Goal: Information Seeking & Learning: Learn about a topic

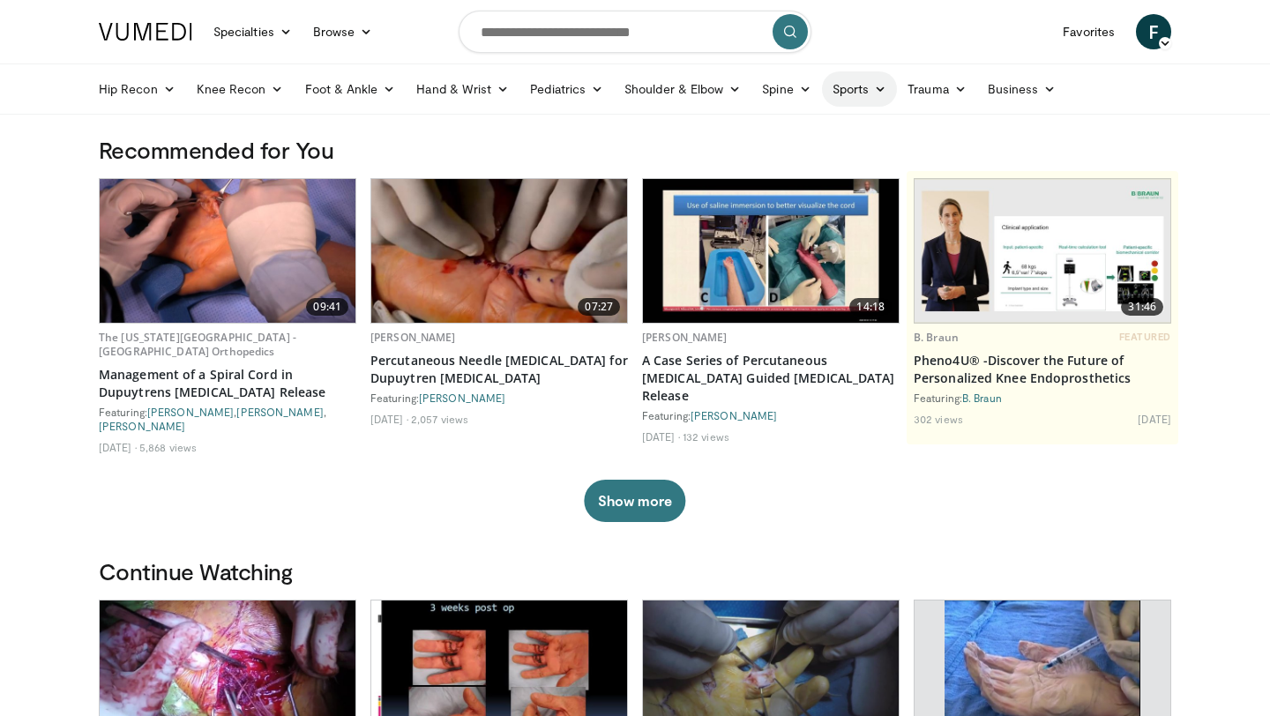
click at [870, 93] on link "Sports" at bounding box center [860, 88] width 76 height 35
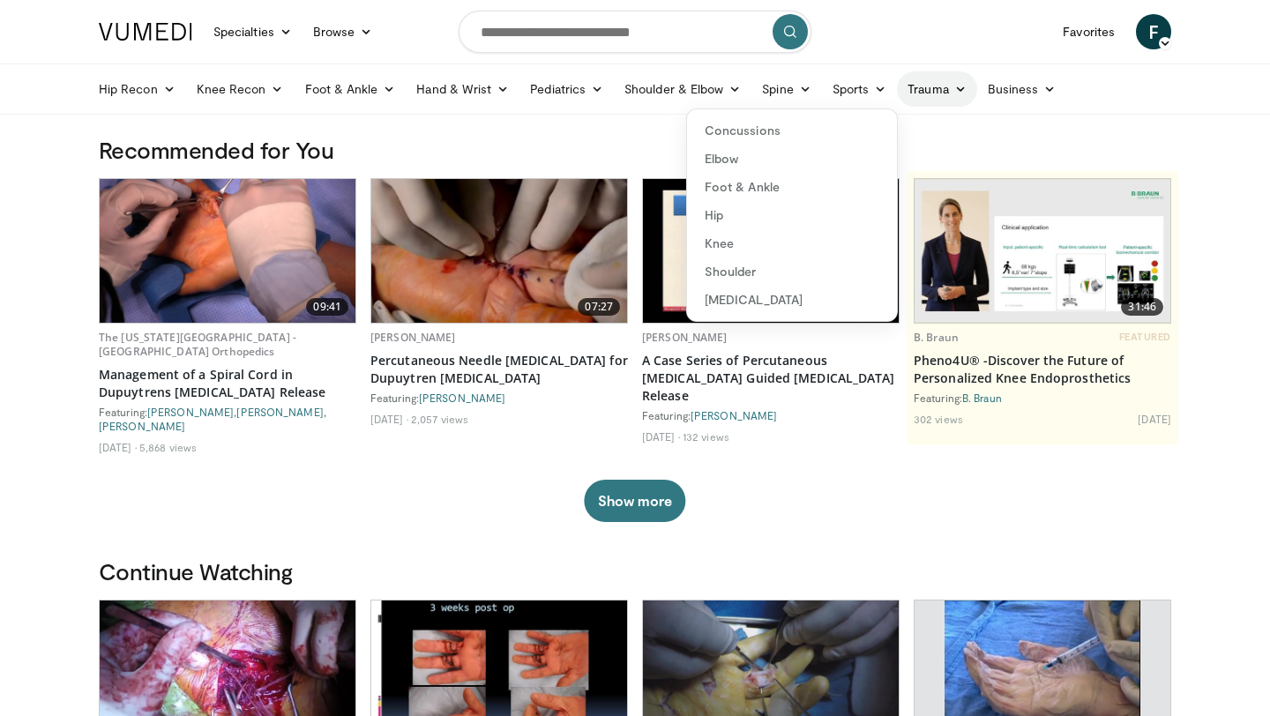
click at [954, 96] on link "Trauma" at bounding box center [937, 88] width 80 height 35
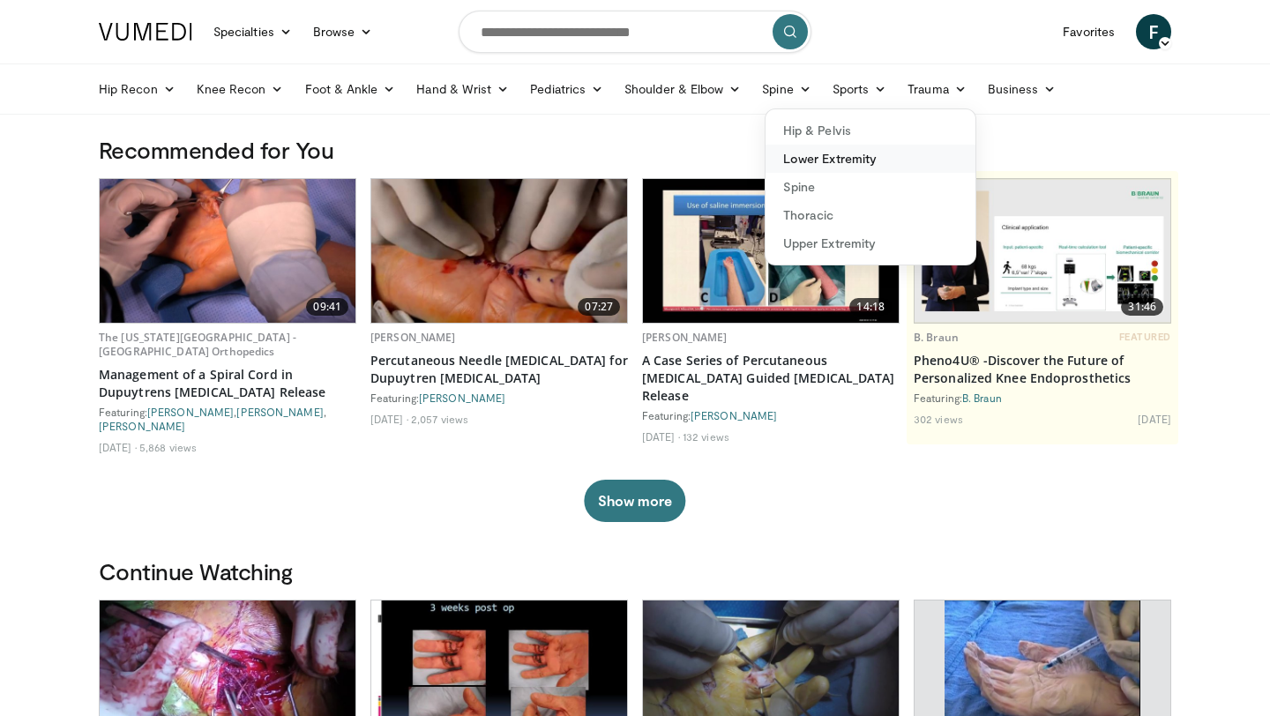
click at [845, 153] on link "Lower Extremity" at bounding box center [871, 159] width 210 height 28
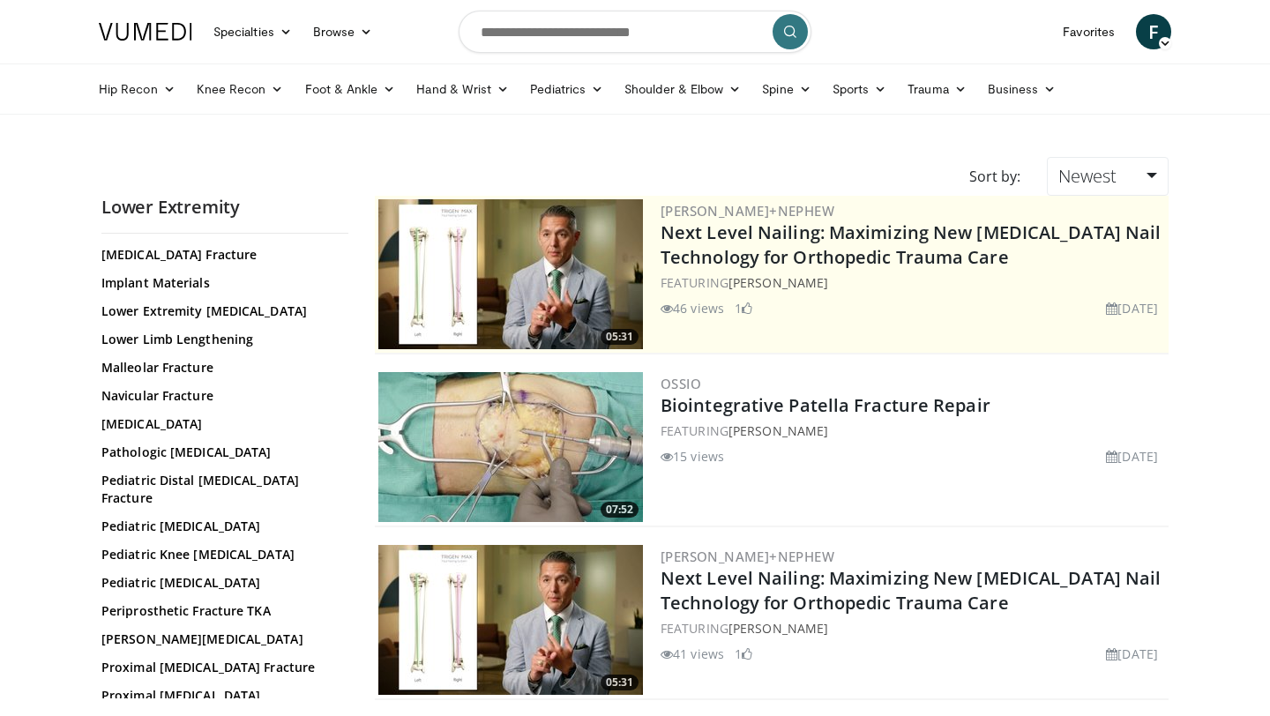
scroll to position [563, 0]
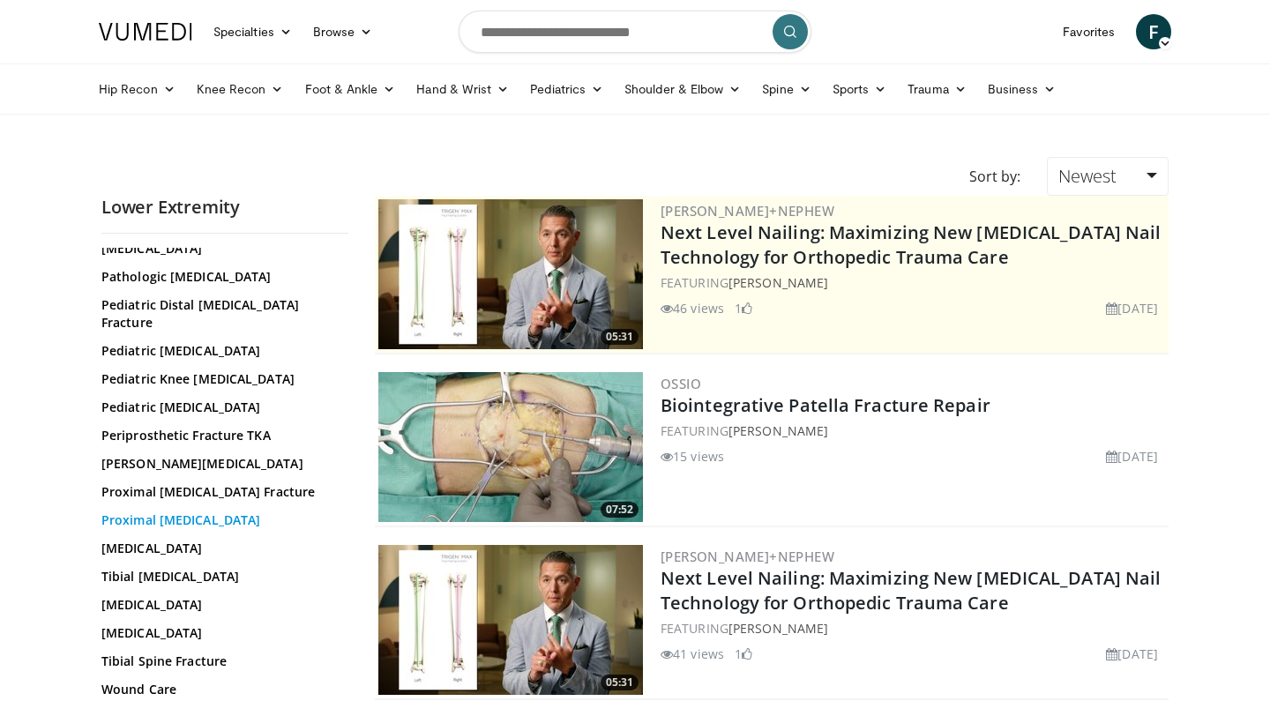
click at [181, 523] on link "Proximal [MEDICAL_DATA]" at bounding box center [220, 521] width 238 height 18
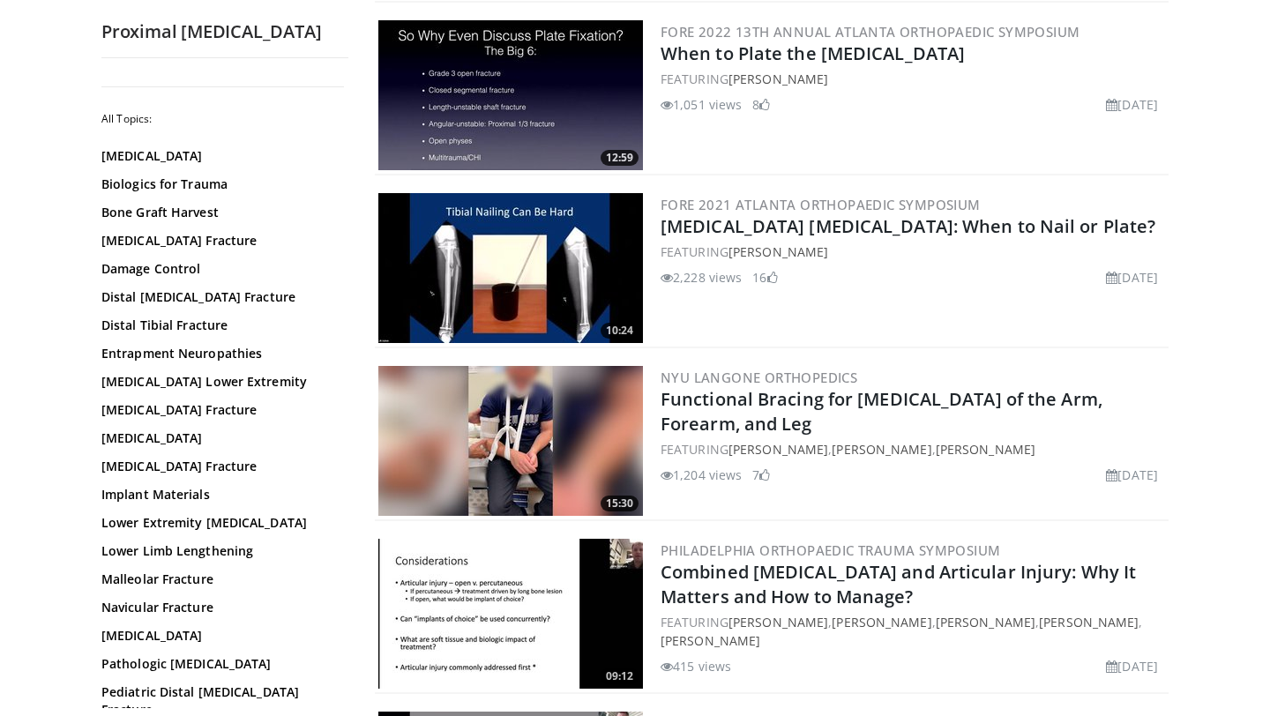
scroll to position [4024, 0]
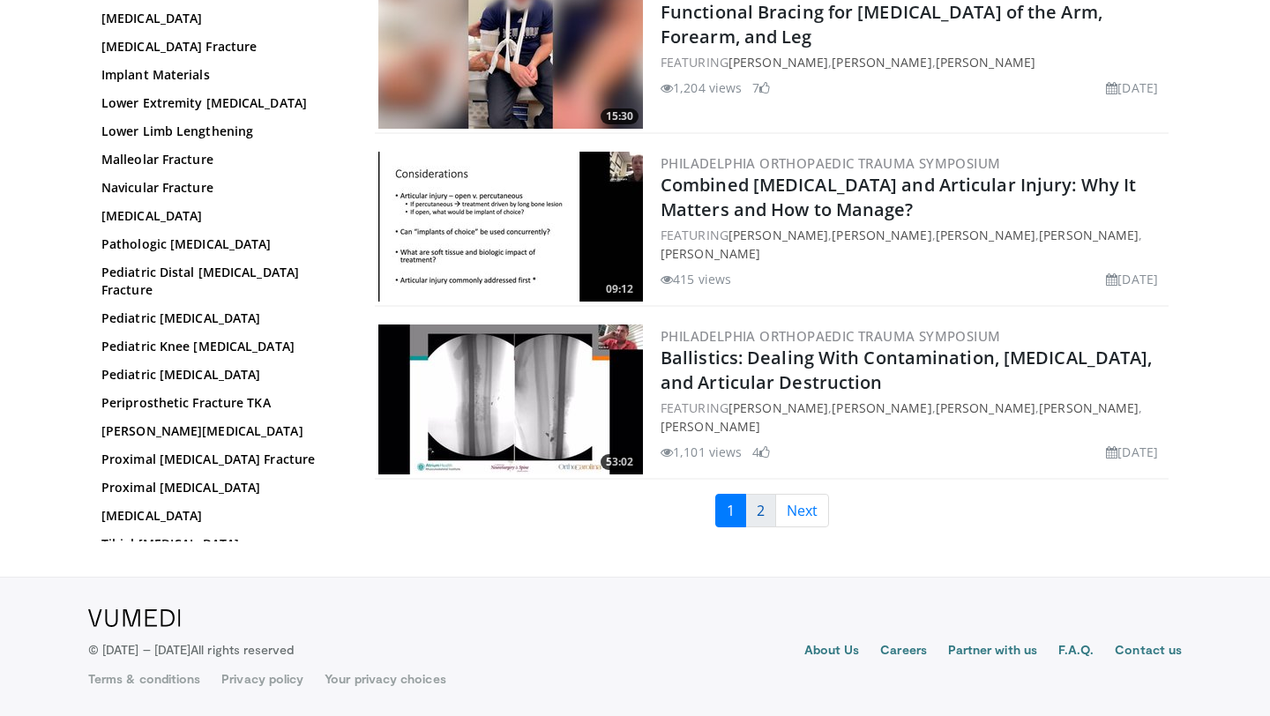
click at [760, 512] on link "2" at bounding box center [760, 511] width 31 height 34
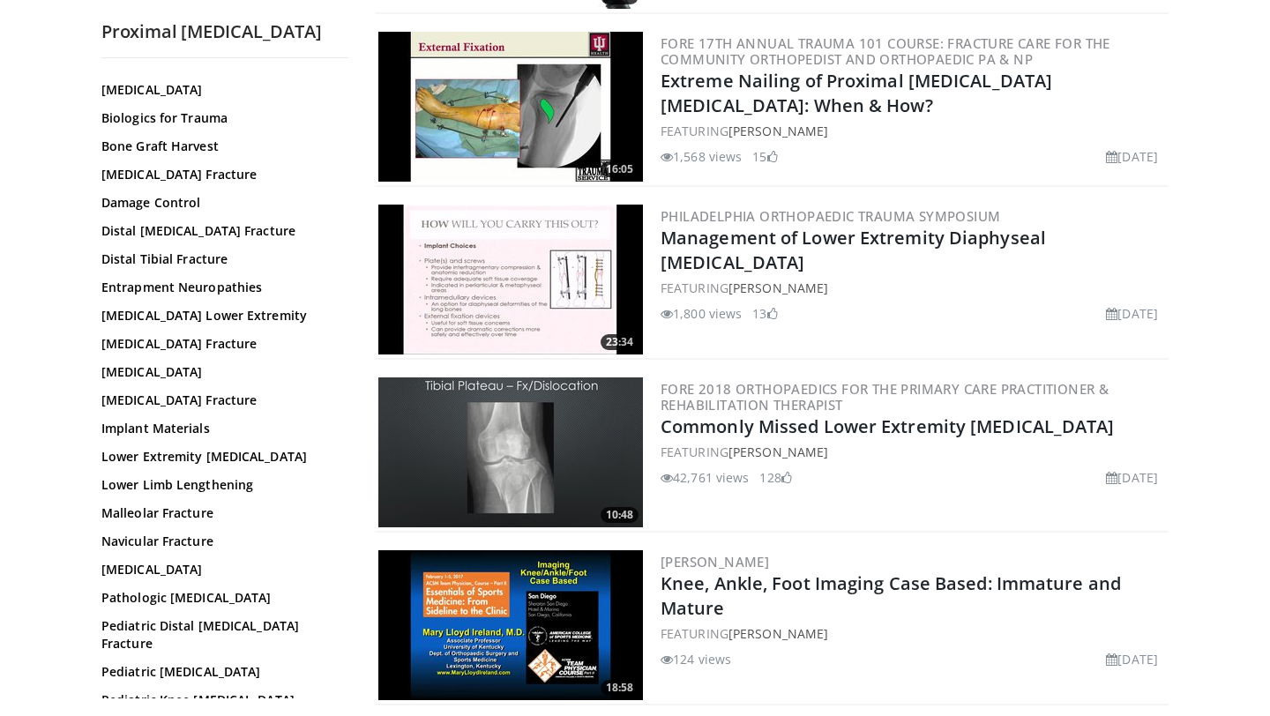
scroll to position [387, 0]
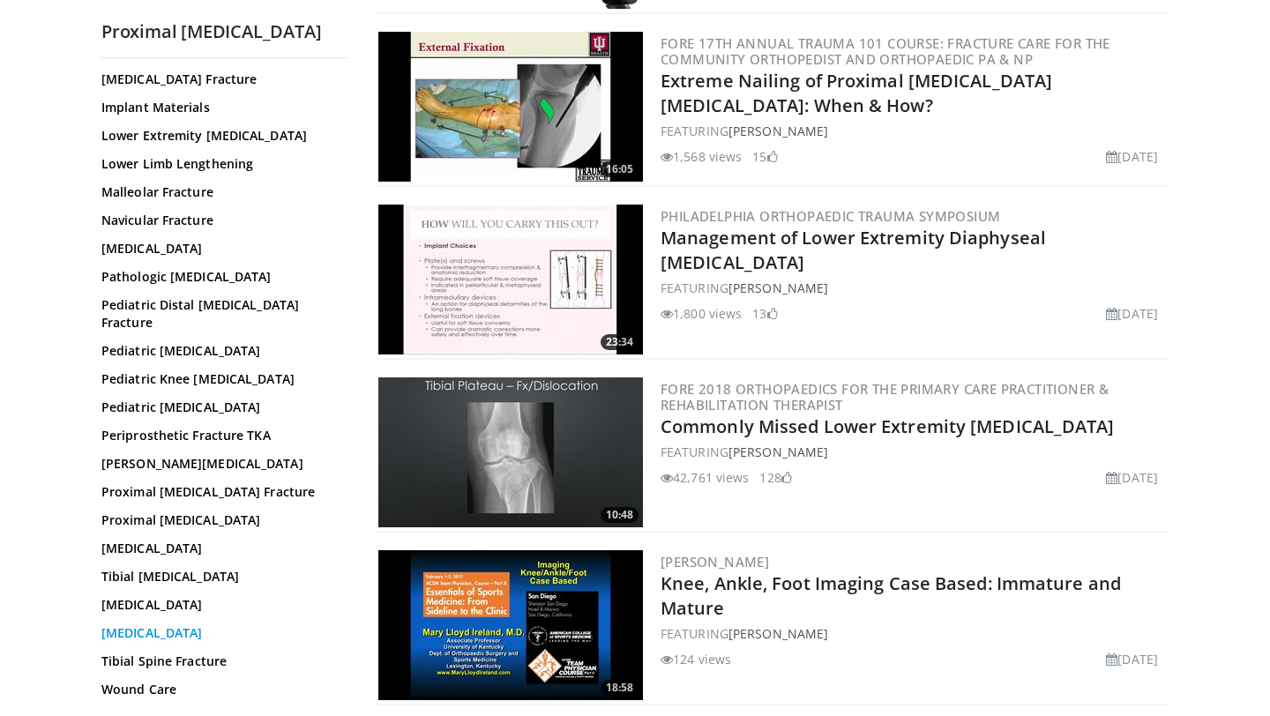
click at [195, 631] on link "[MEDICAL_DATA]" at bounding box center [220, 634] width 238 height 18
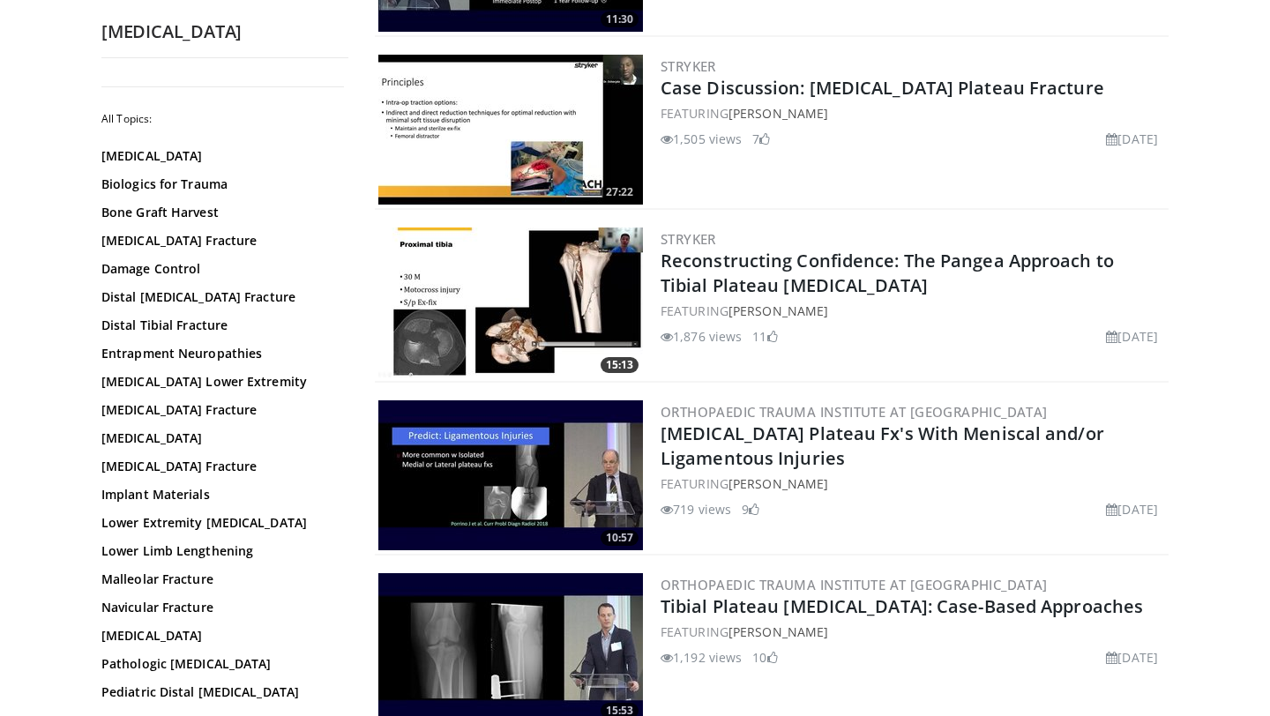
scroll to position [1412, 0]
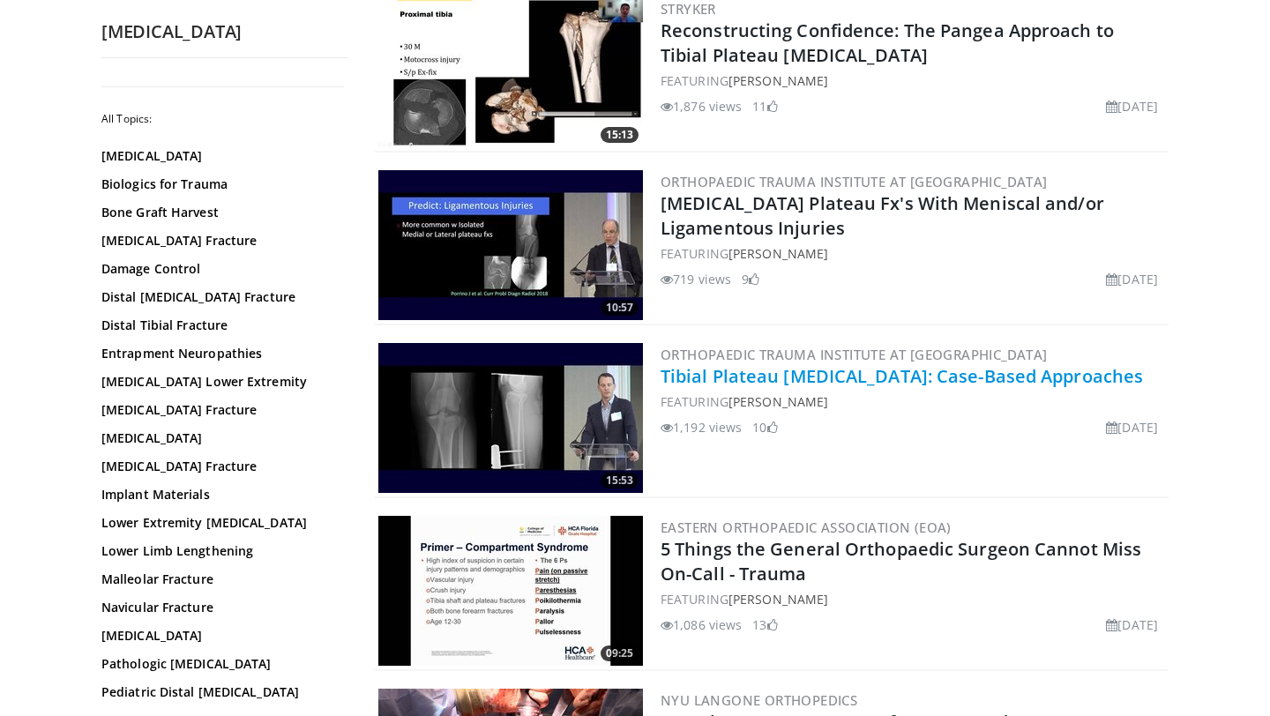
click at [976, 382] on link "Tibial Plateau Fractures: Case-Based Approaches" at bounding box center [902, 376] width 483 height 24
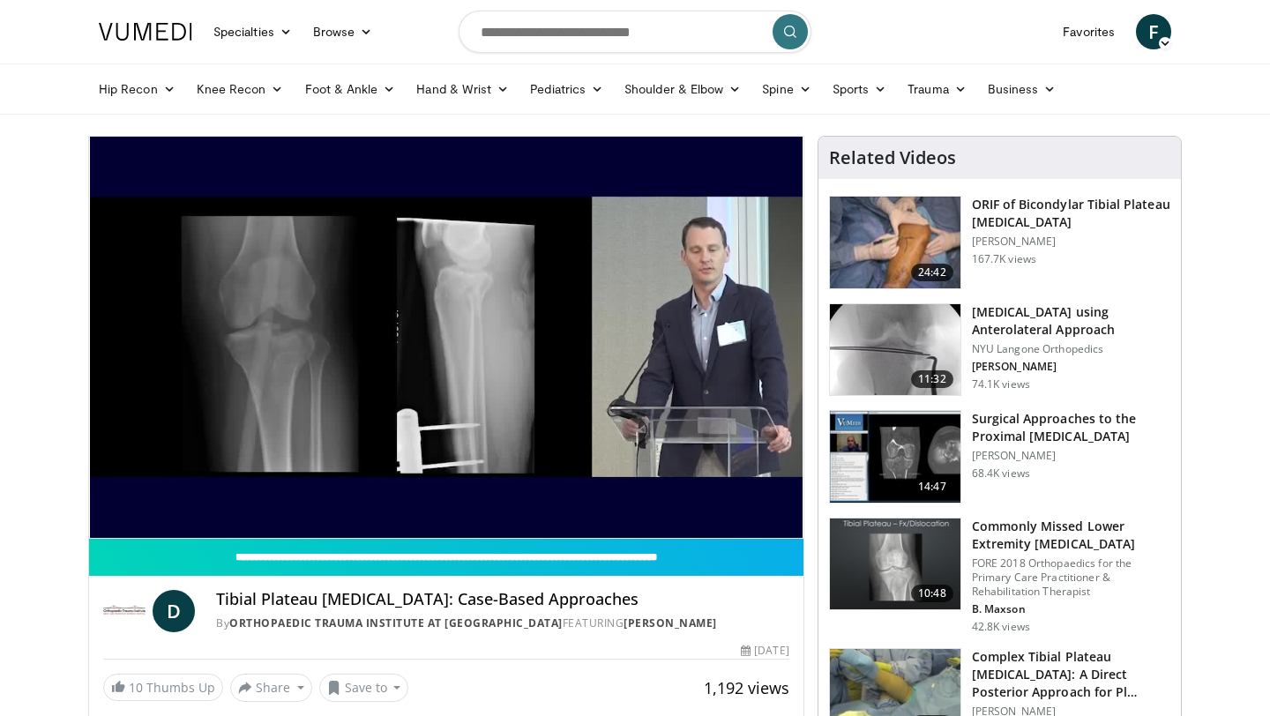
click at [1001, 213] on h3 "ORIF of Bicondylar Tibial Plateau [MEDICAL_DATA]" at bounding box center [1071, 213] width 198 height 35
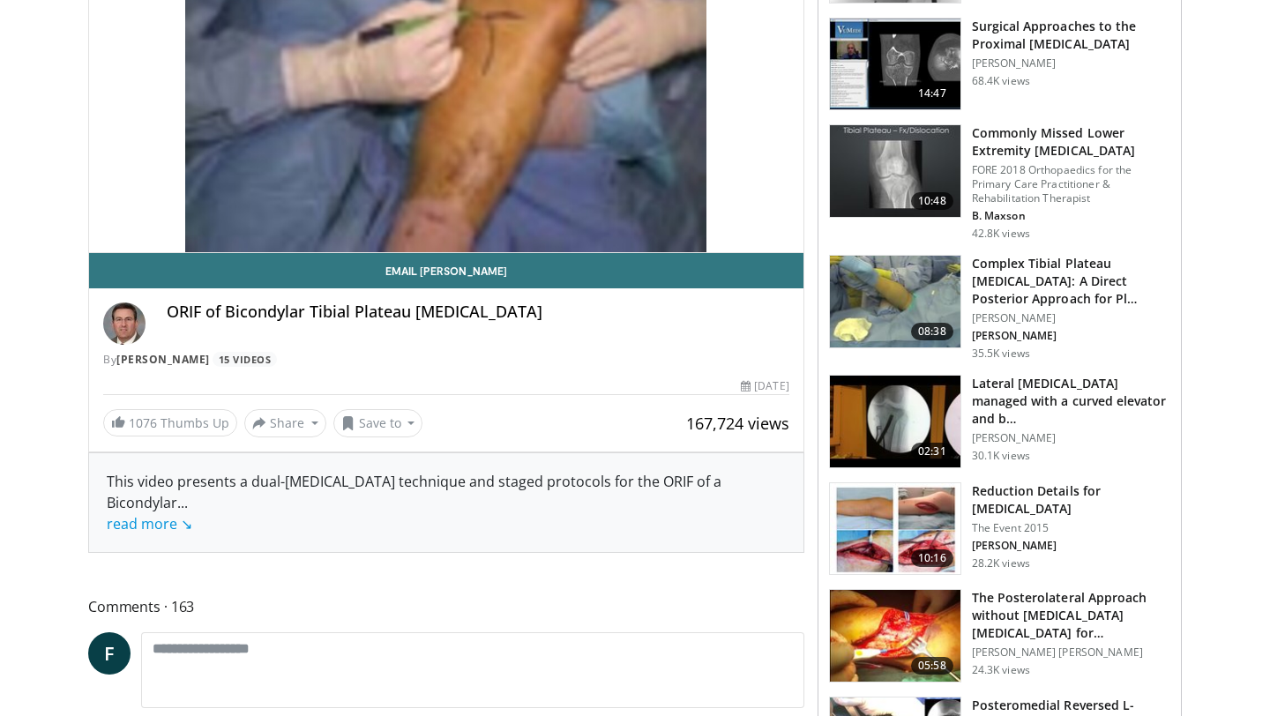
scroll to position [12, 0]
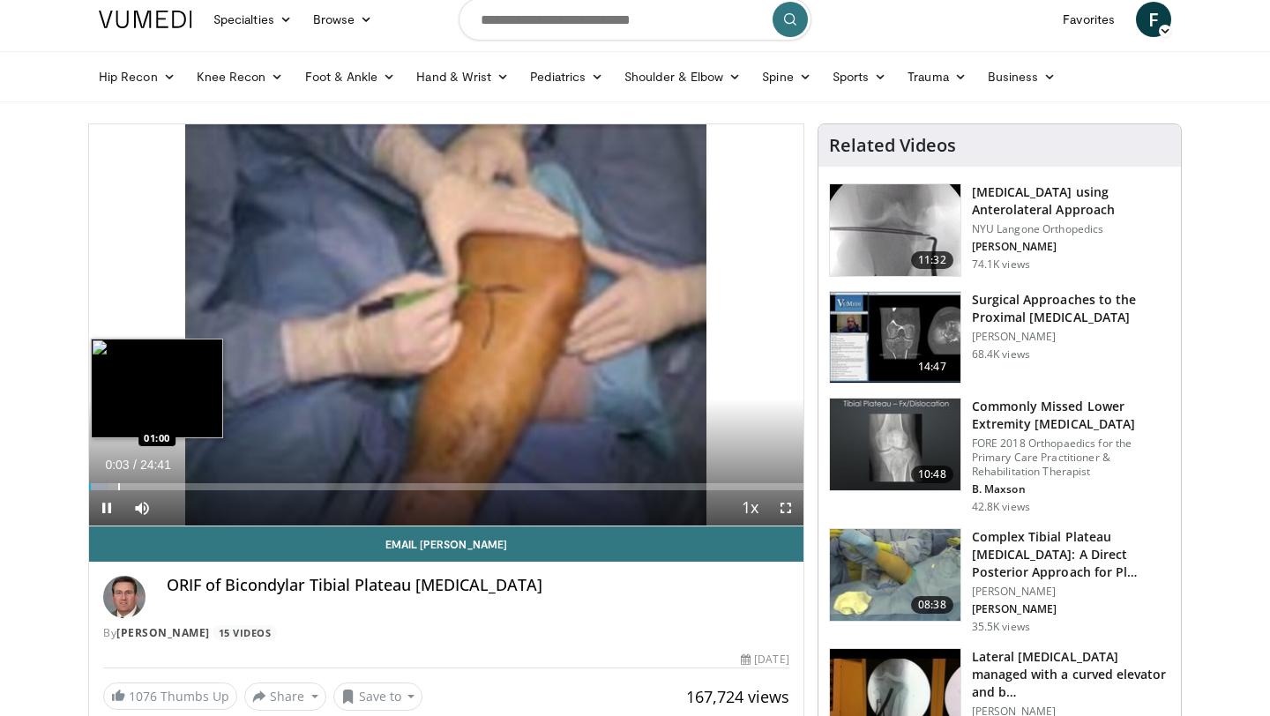
click at [118, 483] on div "Loaded : 2.69% 00:03 01:00" at bounding box center [446, 482] width 715 height 17
click at [136, 483] on div "Loaded : 9.43% 01:10 01:36" at bounding box center [446, 482] width 715 height 17
click at [146, 483] on div "Progress Bar" at bounding box center [147, 486] width 2 height 7
click at [169, 483] on div "Progress Bar" at bounding box center [170, 486] width 2 height 7
click at [175, 483] on div "Progress Bar" at bounding box center [176, 486] width 2 height 7
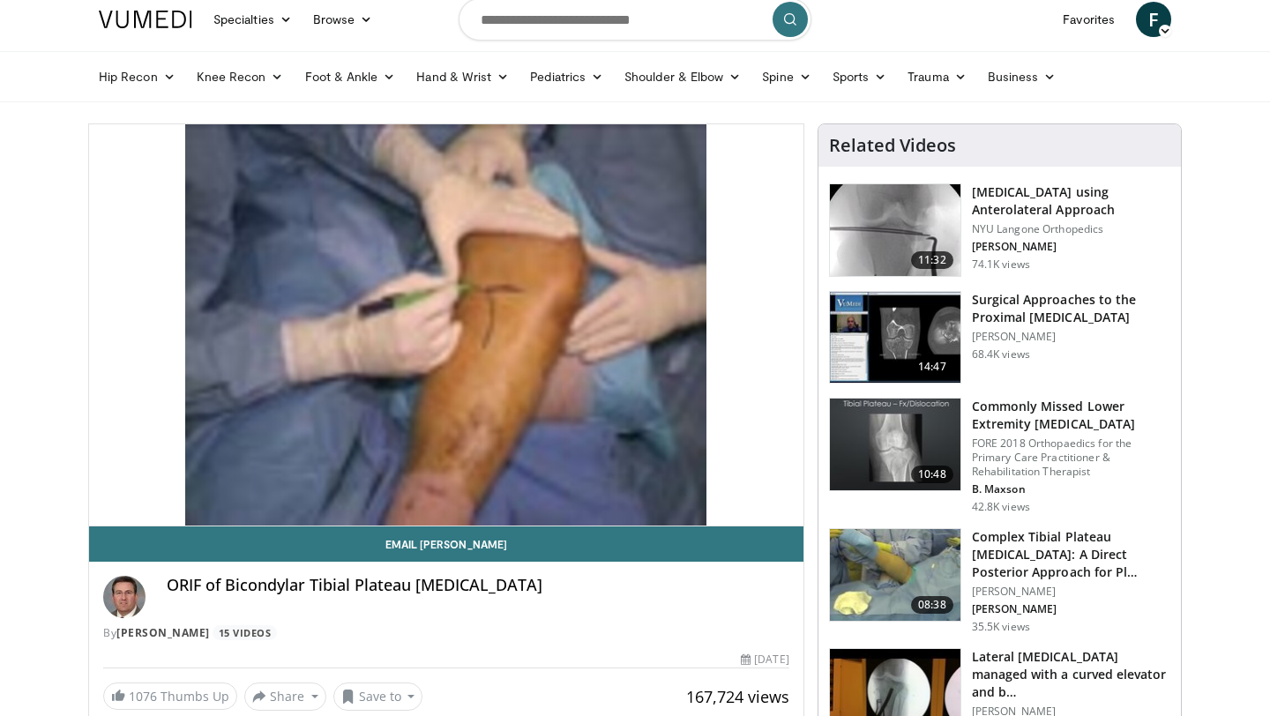
click at [176, 483] on video-js "**********" at bounding box center [446, 325] width 715 height 402
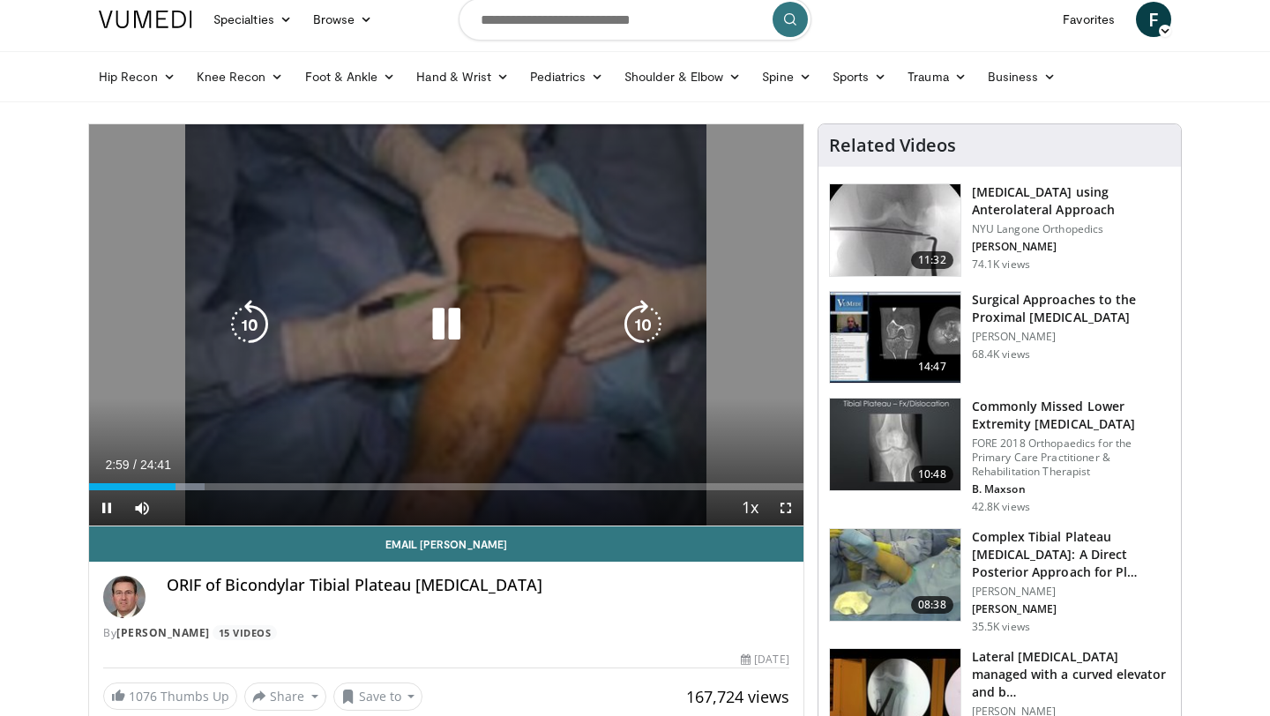
click at [443, 281] on div "10 seconds Tap to unmute" at bounding box center [446, 324] width 715 height 401
click at [464, 320] on icon "Video Player" at bounding box center [446, 324] width 49 height 49
click at [435, 325] on icon "Video Player" at bounding box center [446, 324] width 49 height 49
click at [429, 321] on icon "Video Player" at bounding box center [446, 324] width 49 height 49
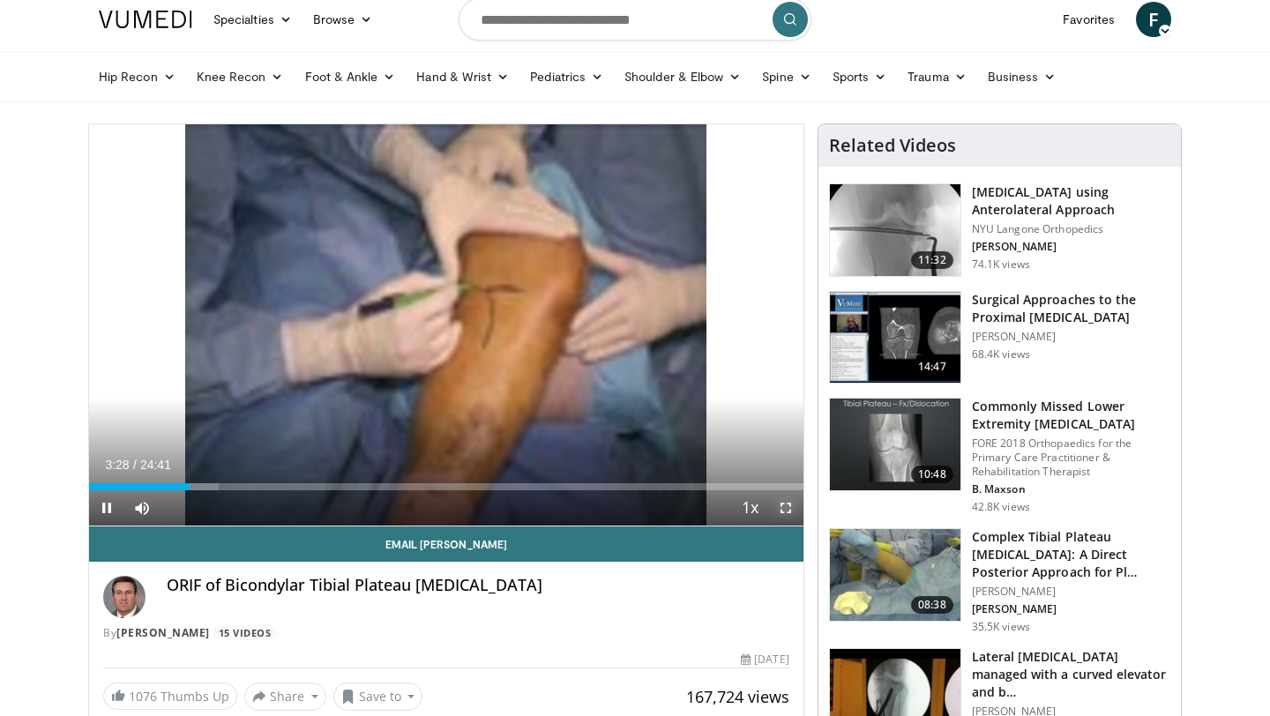
click at [782, 512] on span "Video Player" at bounding box center [785, 507] width 35 height 35
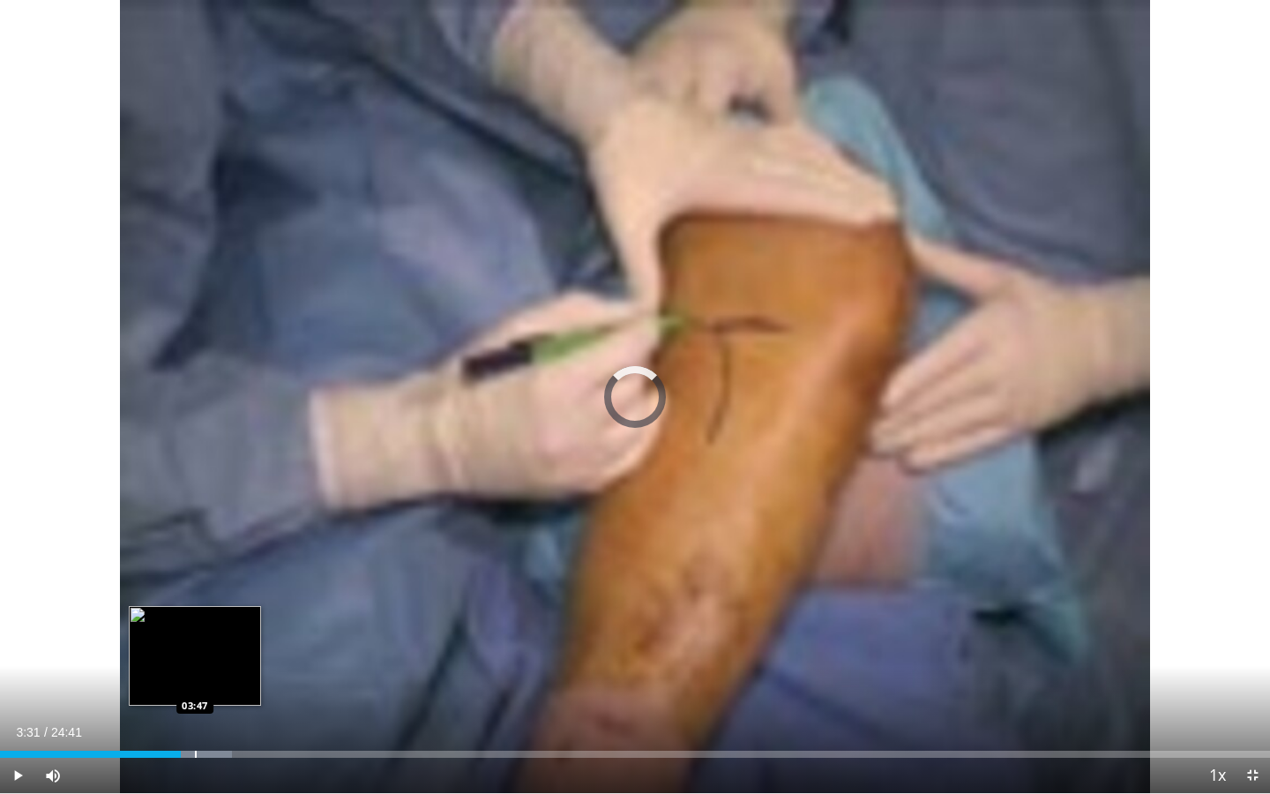
click at [194, 715] on div "Loaded : 18.25% 03:31 03:47" at bounding box center [635, 749] width 1270 height 17
click at [203, 715] on div "Loaded : 18.92% 03:56 03:56" at bounding box center [635, 749] width 1270 height 17
click at [208, 715] on div "Loaded : 20.22% 03:57 04:03" at bounding box center [635, 749] width 1270 height 17
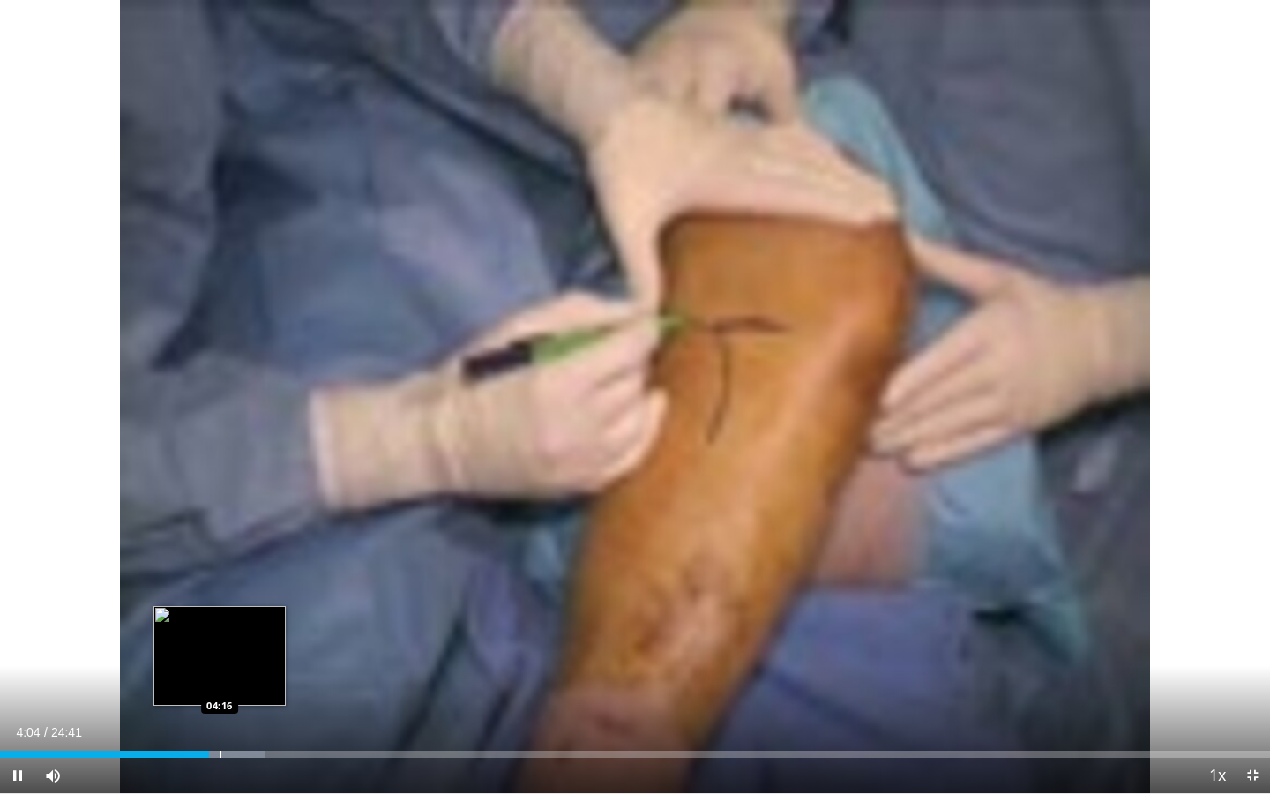
click at [220, 715] on div "Progress Bar" at bounding box center [221, 754] width 2 height 7
click at [232, 715] on div "Progress Bar" at bounding box center [233, 754] width 2 height 7
click at [253, 715] on div "10 seconds Tap to unmute" at bounding box center [635, 396] width 1270 height 793
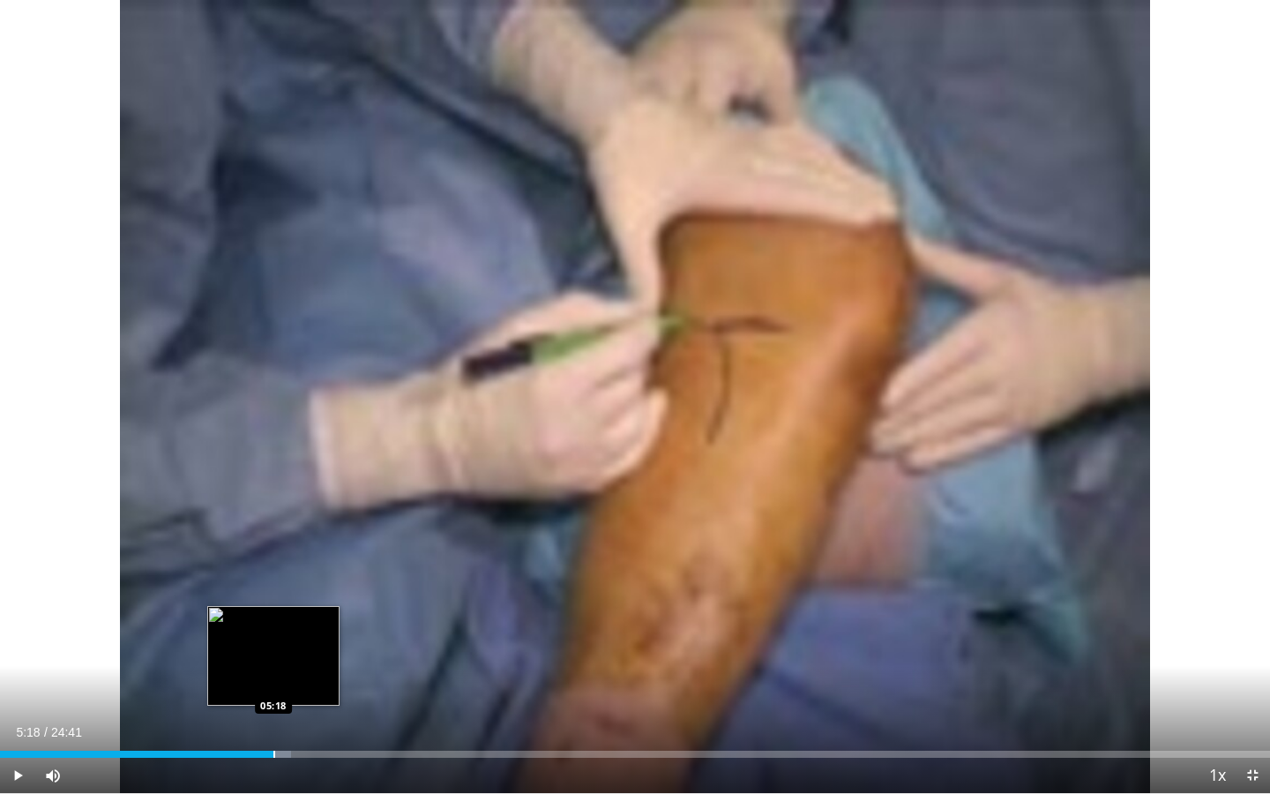
click at [273, 715] on div "Loaded : 22.91% 04:31 05:18" at bounding box center [635, 749] width 1270 height 17
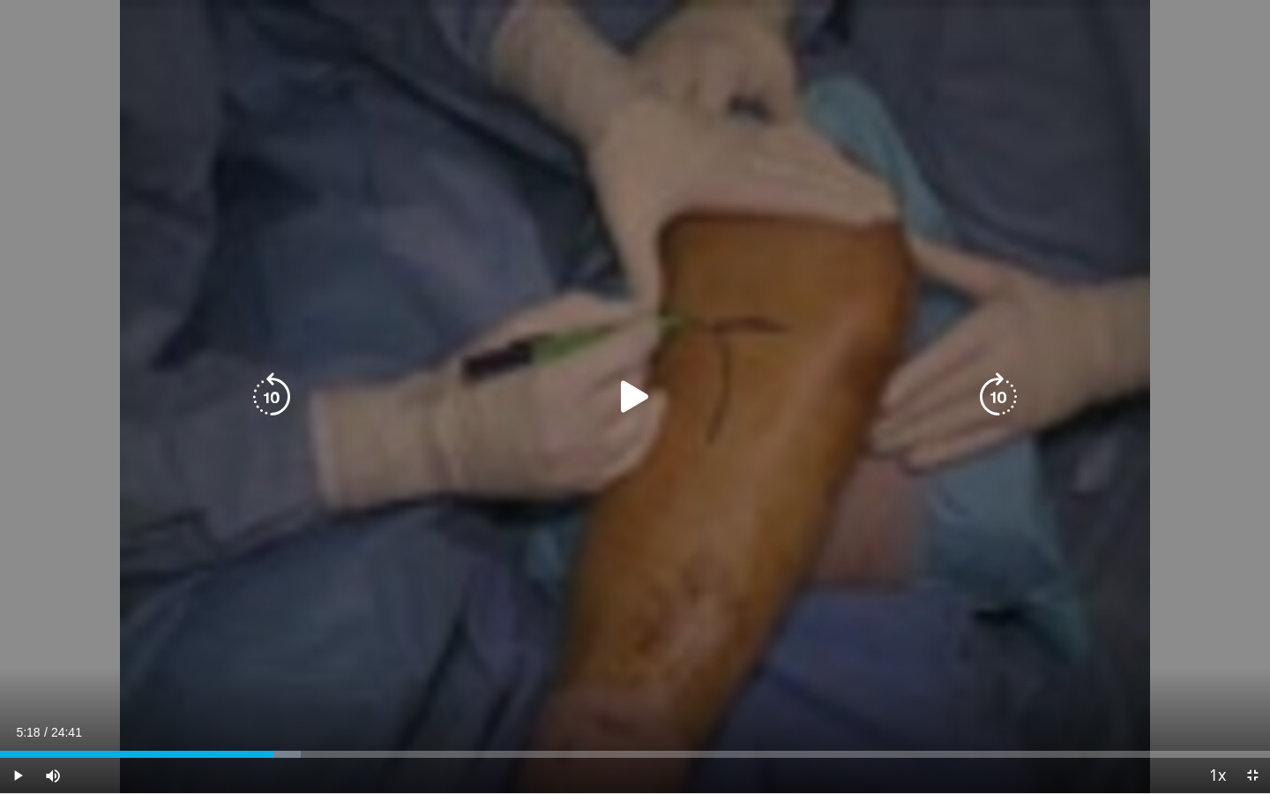
click at [565, 557] on div "10 seconds Tap to unmute" at bounding box center [635, 396] width 1270 height 793
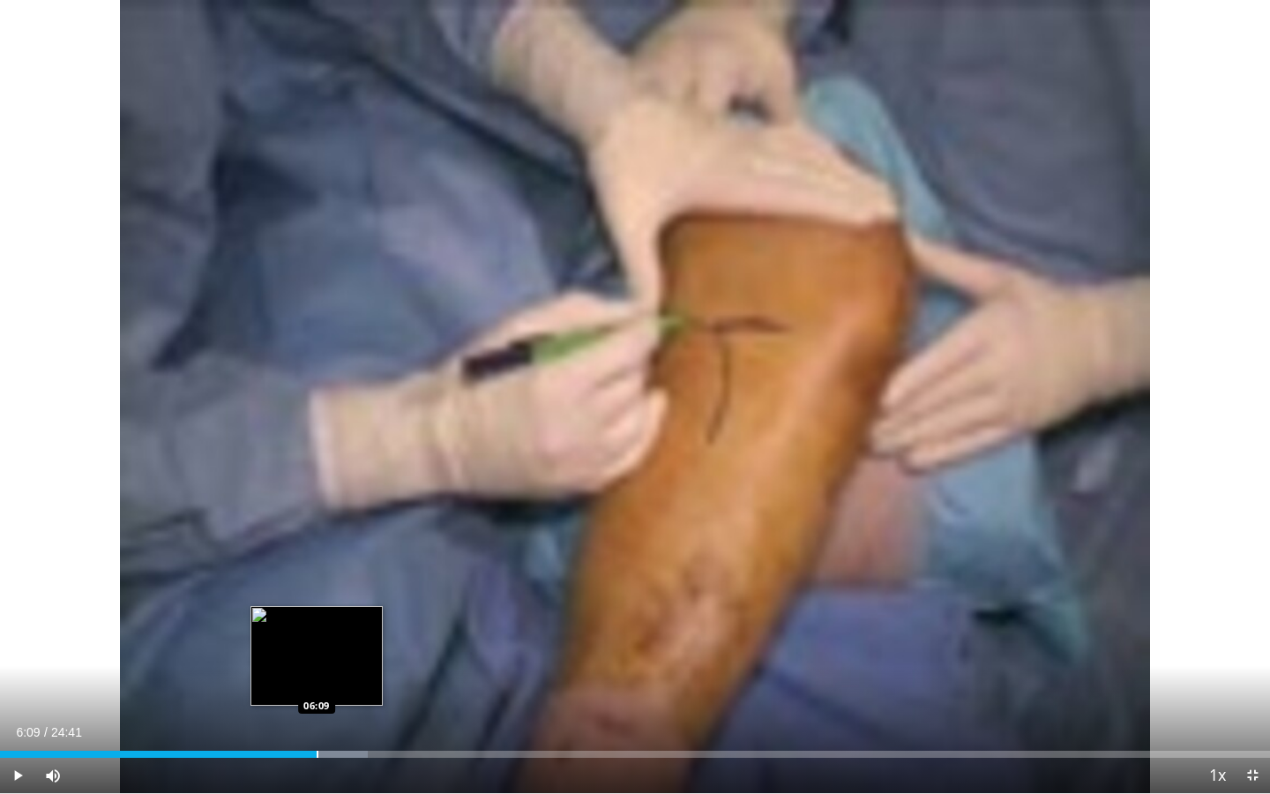
click at [317, 715] on div "Progress Bar" at bounding box center [318, 754] width 2 height 7
click at [331, 715] on div "Progress Bar" at bounding box center [332, 754] width 2 height 7
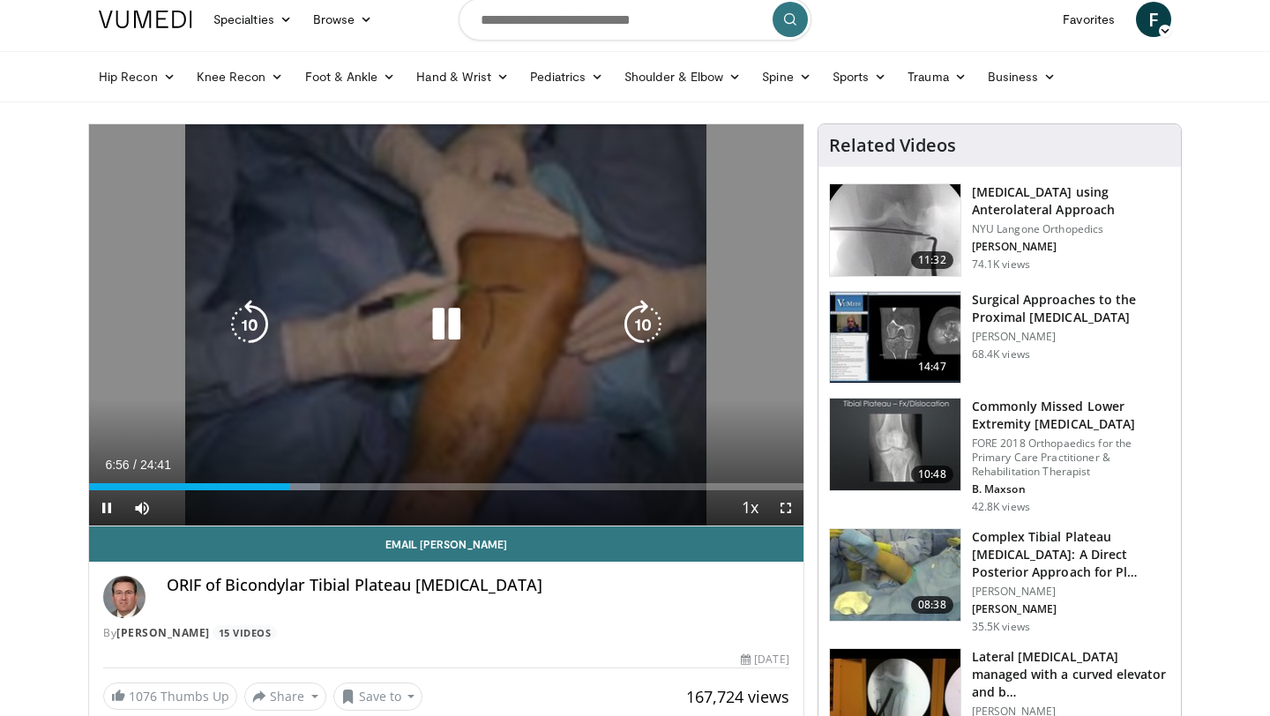
click at [460, 324] on icon "Video Player" at bounding box center [446, 324] width 49 height 49
click at [447, 320] on icon "Video Player" at bounding box center [446, 324] width 49 height 49
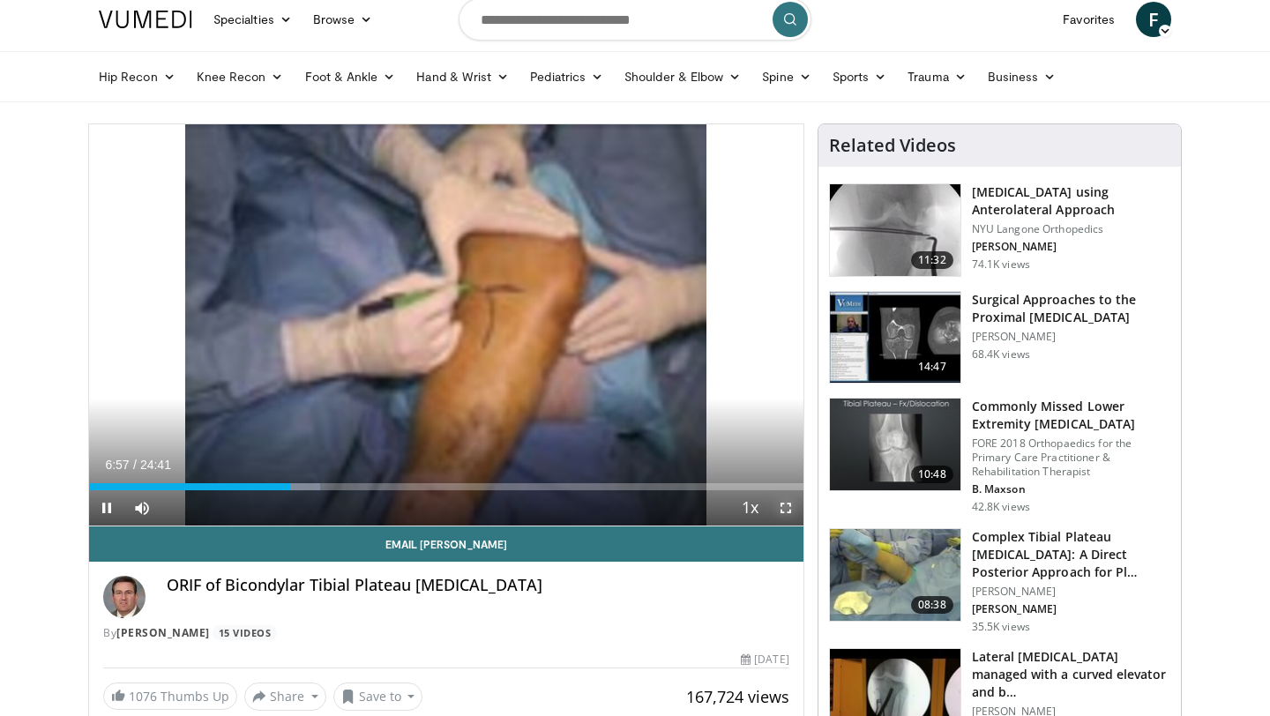
click at [786, 506] on span "Video Player" at bounding box center [785, 507] width 35 height 35
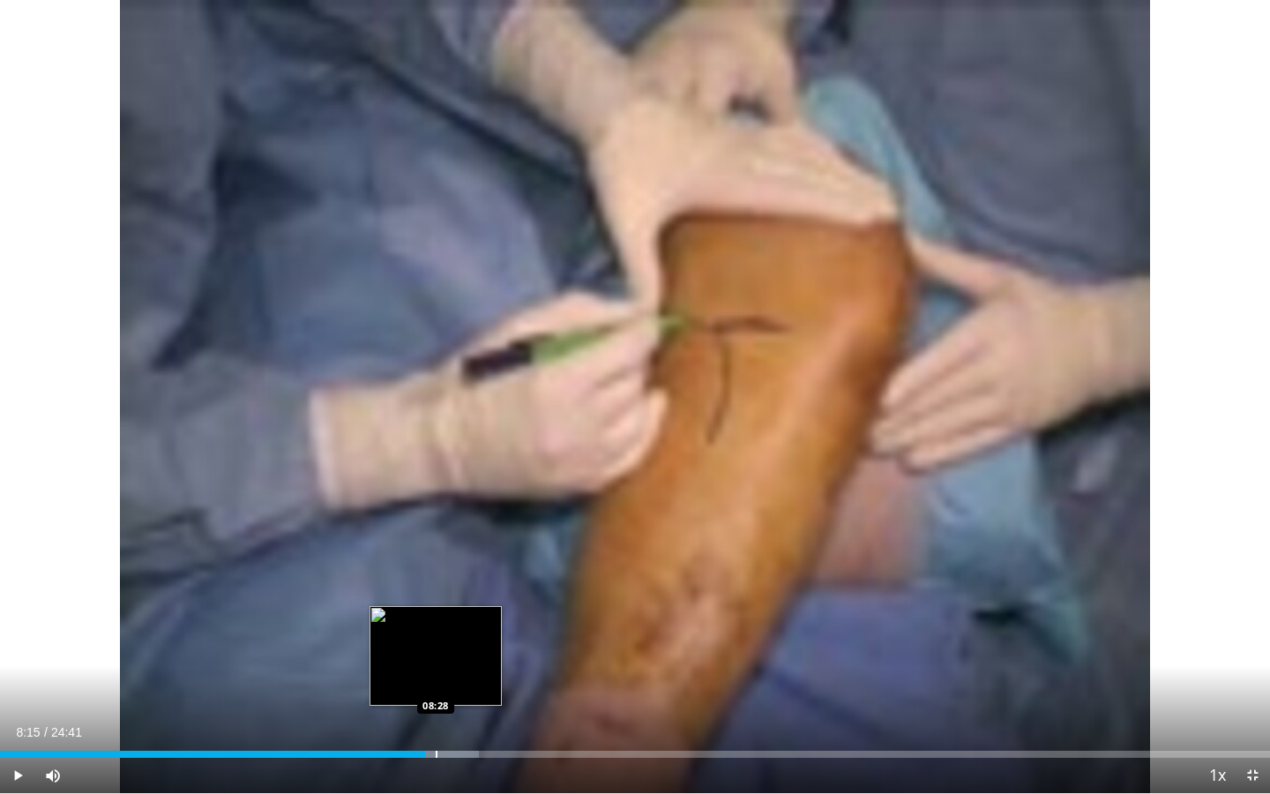
click at [436, 715] on div "Progress Bar" at bounding box center [437, 754] width 2 height 7
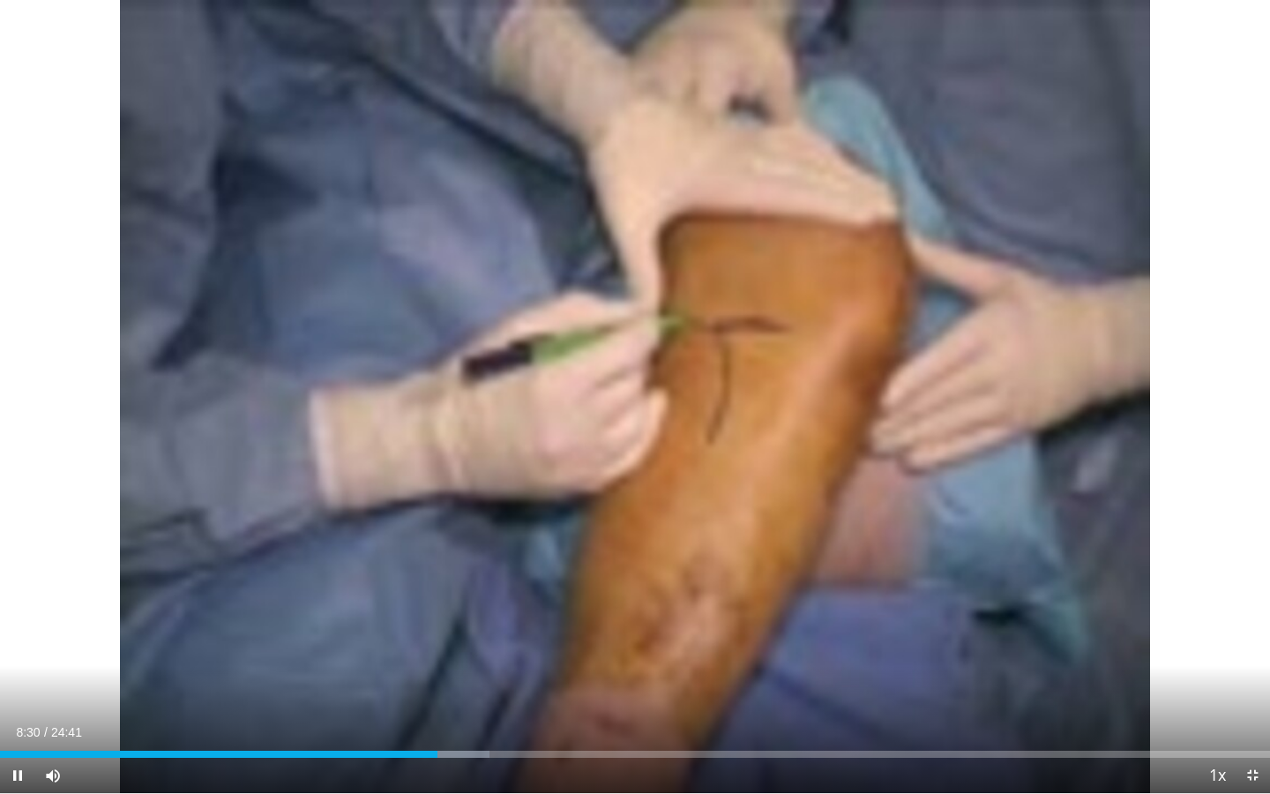
click at [460, 715] on div "Current Time 8:30 / Duration 24:41" at bounding box center [635, 732] width 1270 height 16
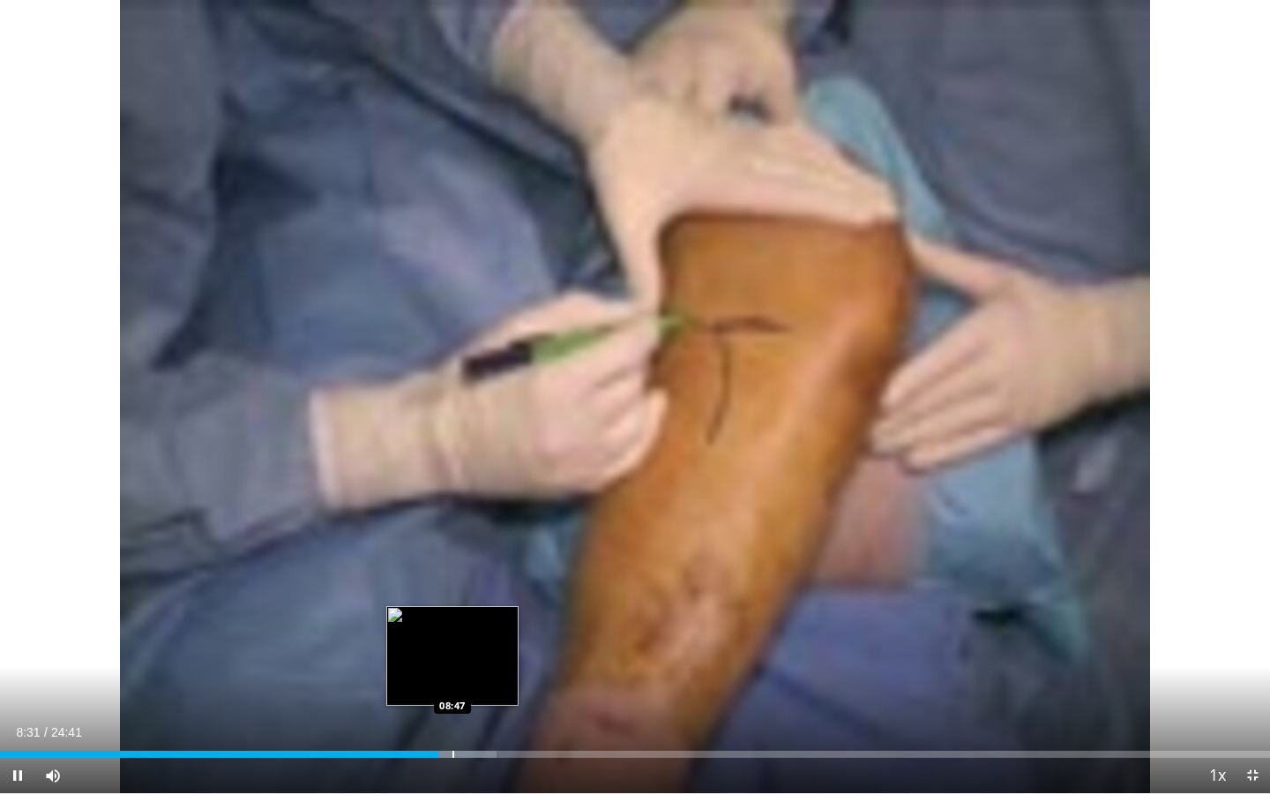
click at [453, 715] on div "Loaded : 39.09% 08:31 08:47" at bounding box center [635, 749] width 1270 height 17
click at [478, 715] on div "Loaded : 40.44% 08:51 09:18" at bounding box center [635, 749] width 1270 height 17
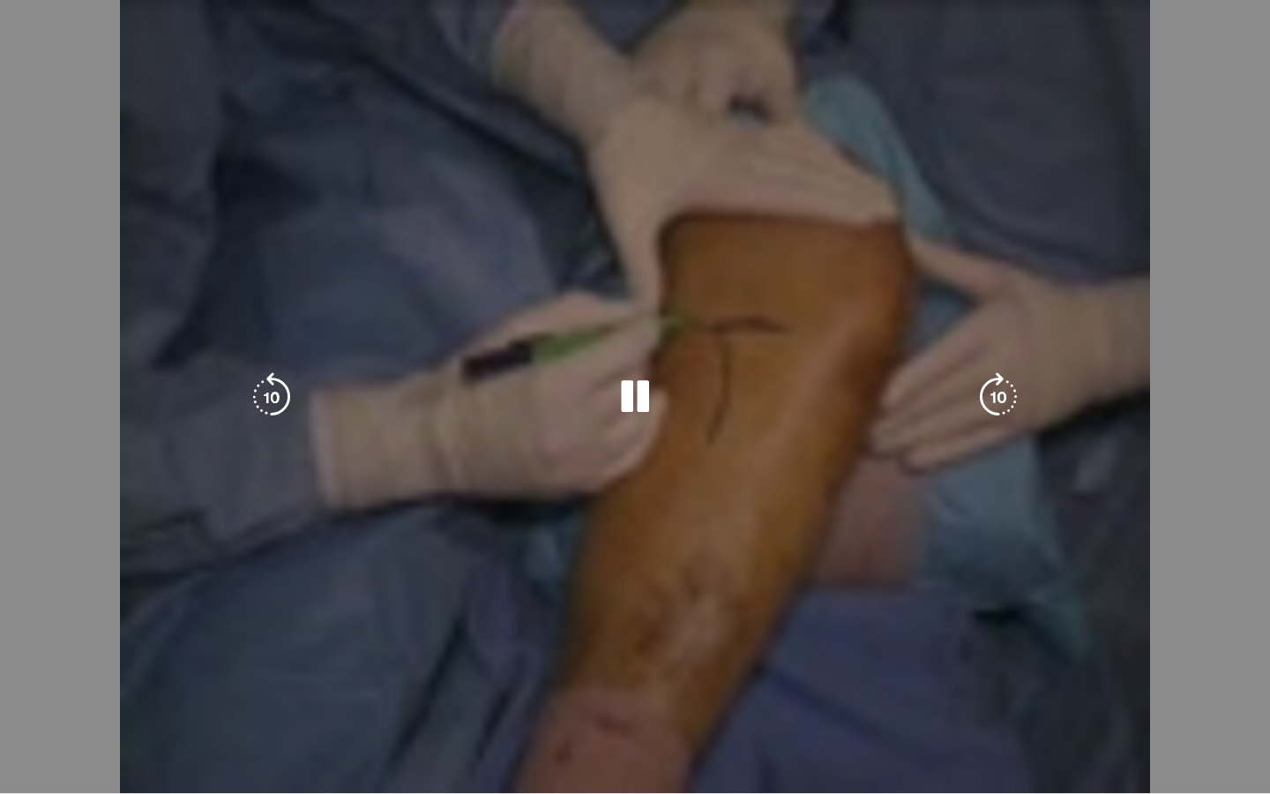
click at [488, 715] on div "Loaded : 40.44% 09:18 09:18" at bounding box center [635, 784] width 1270 height 17
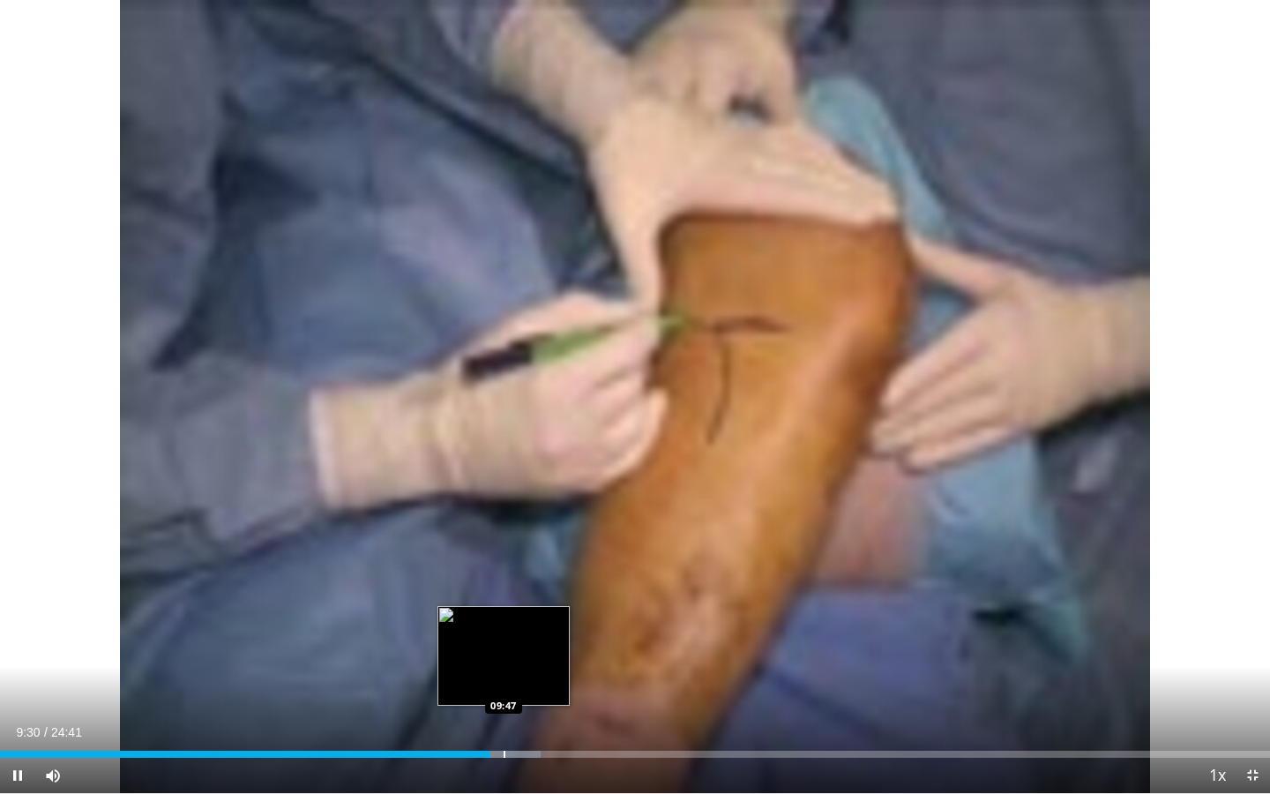
click at [505, 715] on div "Loaded : 42.57% 09:30 09:47" at bounding box center [635, 749] width 1270 height 17
click at [522, 715] on div "Loaded : 43.25% 10:08 10:08" at bounding box center [635, 749] width 1270 height 17
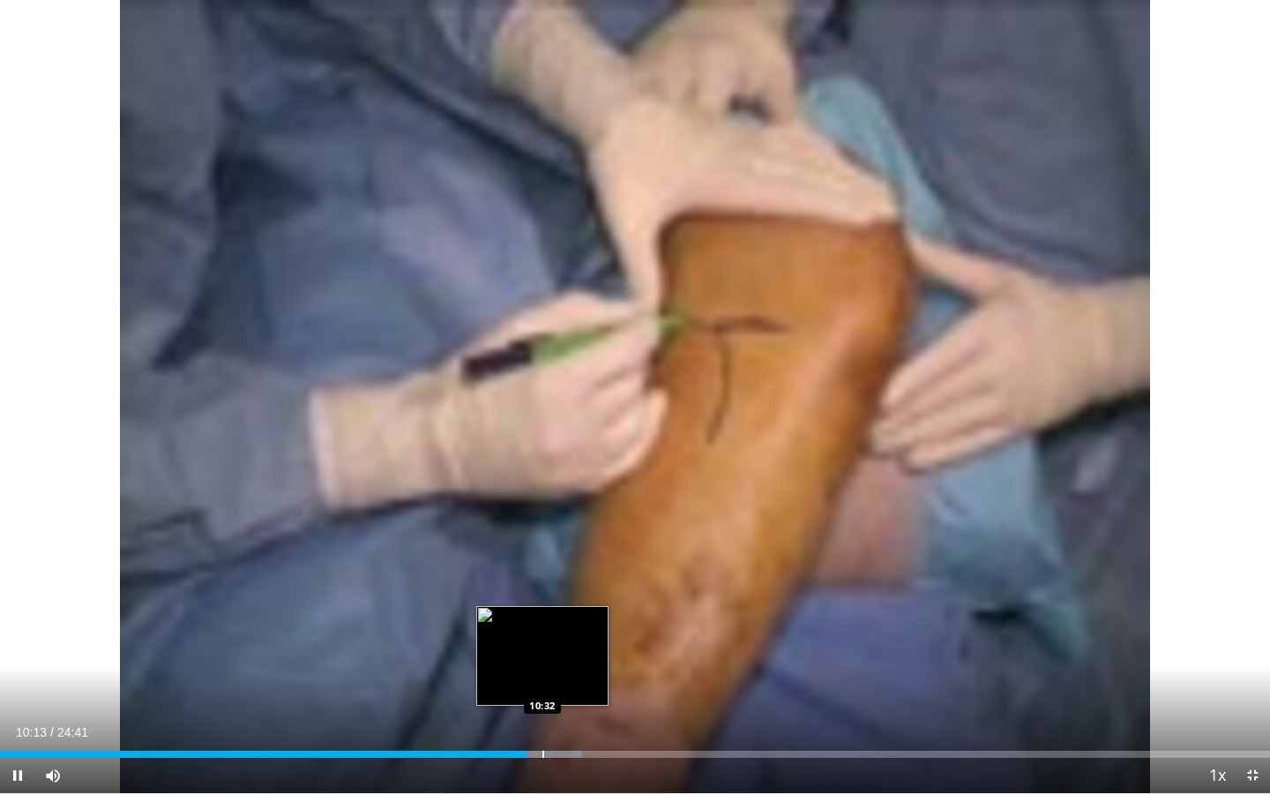
click at [542, 715] on div "Loaded : 45.83% 10:14 10:32" at bounding box center [635, 749] width 1270 height 17
click at [558, 715] on div "Progress Bar" at bounding box center [559, 754] width 2 height 7
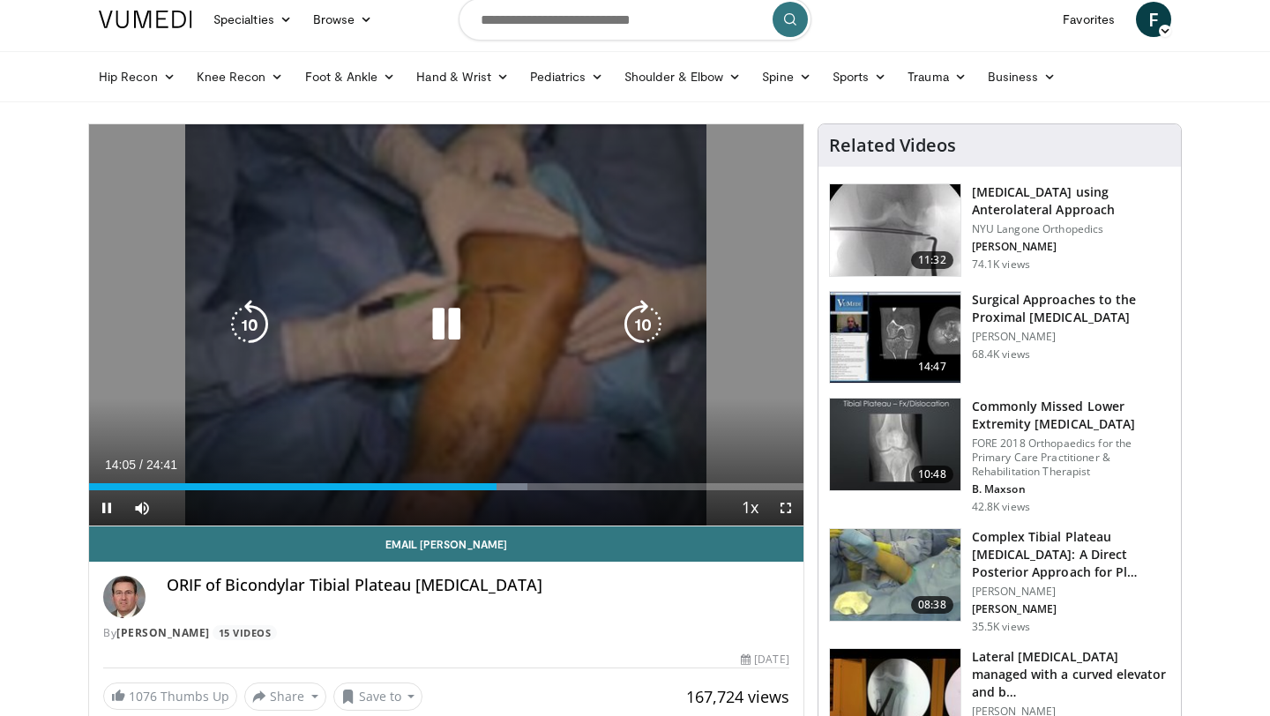
click at [498, 272] on div "10 seconds Tap to unmute" at bounding box center [446, 324] width 715 height 401
click at [439, 331] on icon "Video Player" at bounding box center [446, 324] width 49 height 49
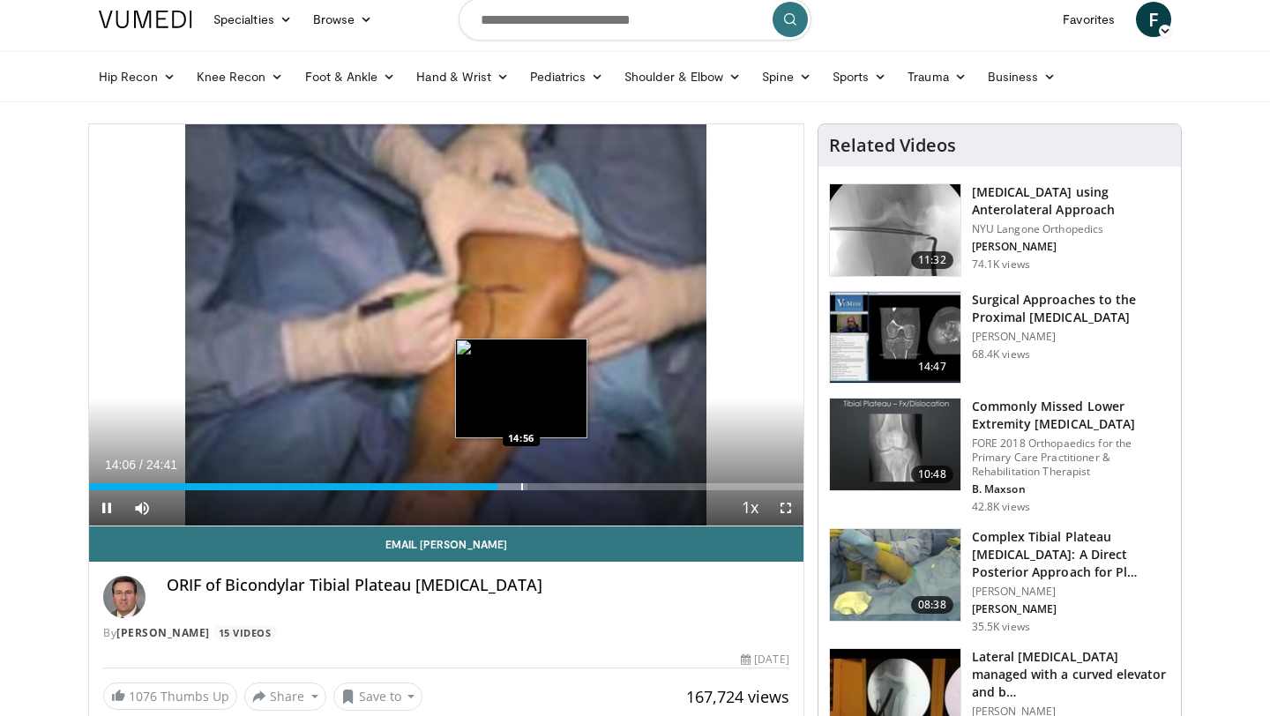
click at [521, 486] on div "Progress Bar" at bounding box center [522, 486] width 2 height 7
click at [537, 488] on div "Progress Bar" at bounding box center [536, 486] width 2 height 7
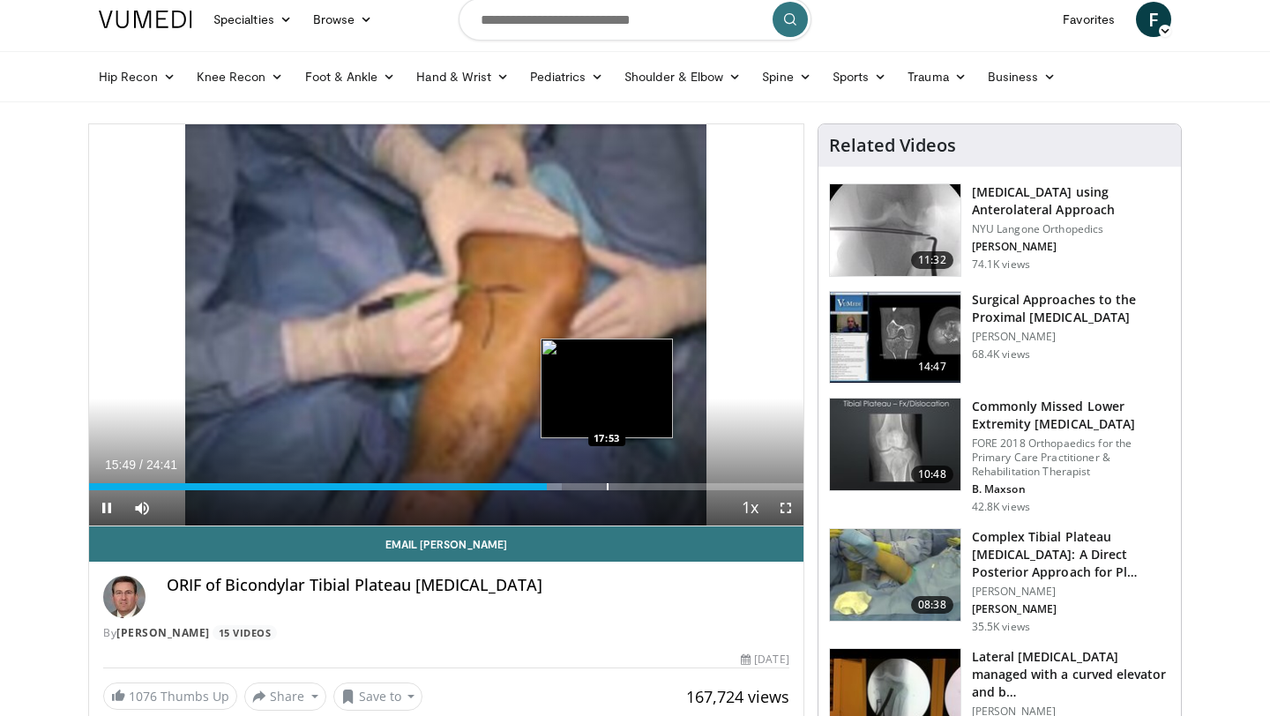
click at [607, 483] on div "Progress Bar" at bounding box center [608, 486] width 2 height 7
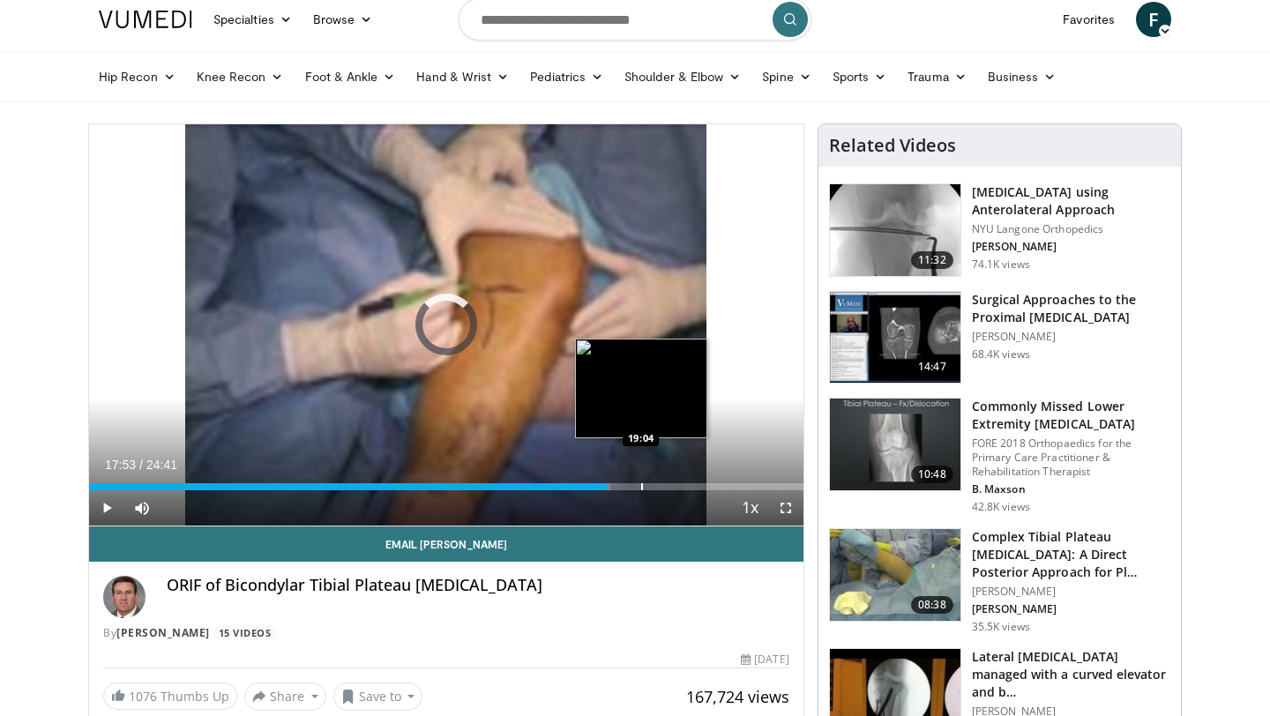
click at [641, 483] on div "Progress Bar" at bounding box center [642, 486] width 2 height 7
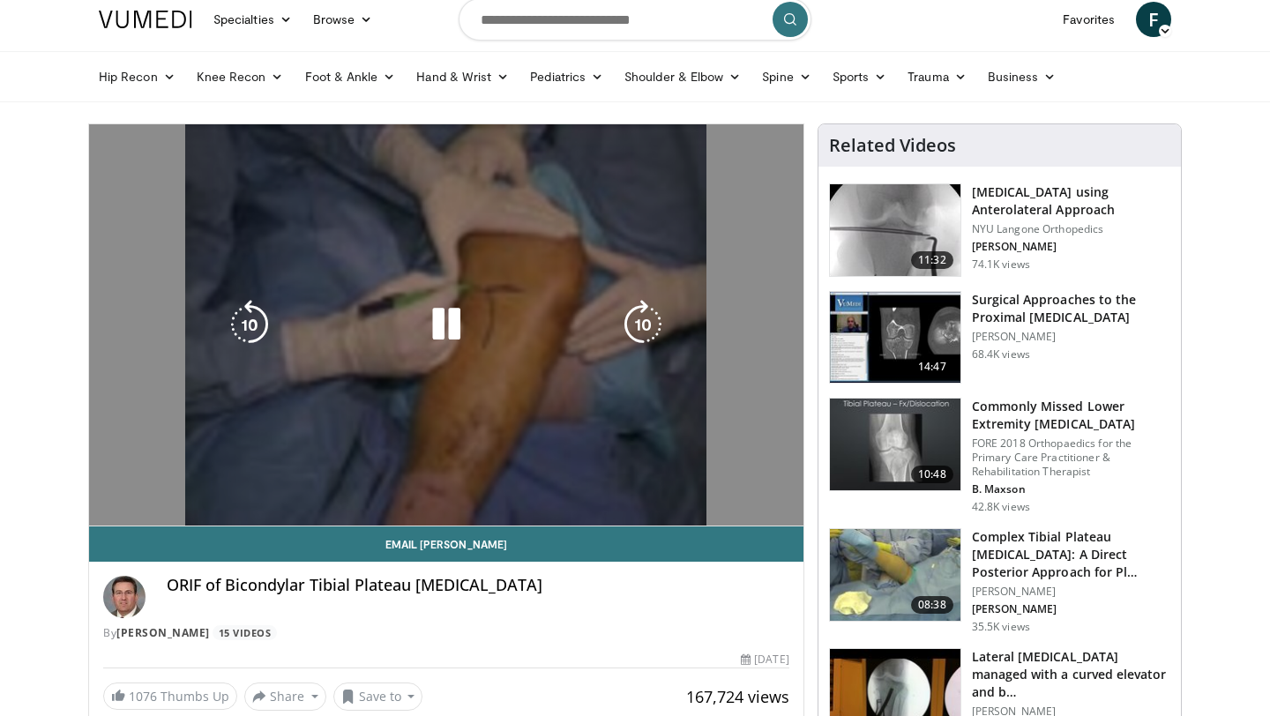
click at [675, 519] on div "Loaded : 80.42% 19:06 20:25" at bounding box center [446, 522] width 715 height 7
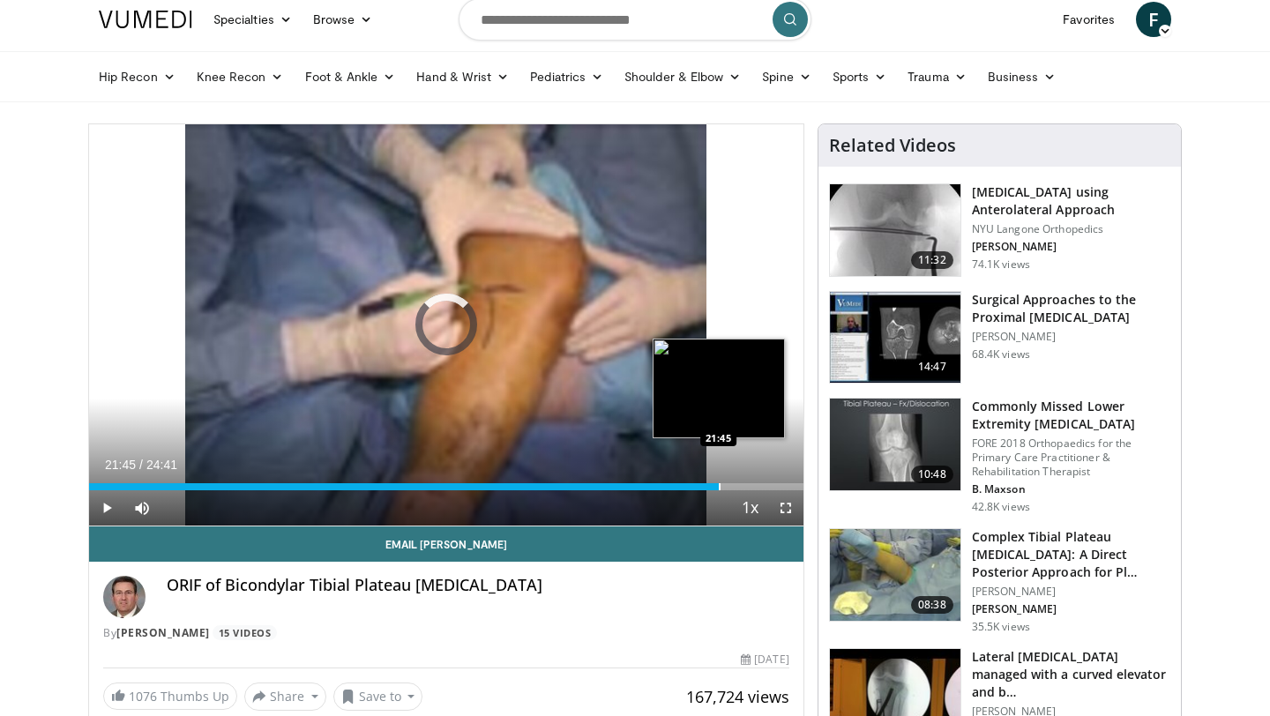
click at [719, 483] on div "Progress Bar" at bounding box center [720, 486] width 2 height 7
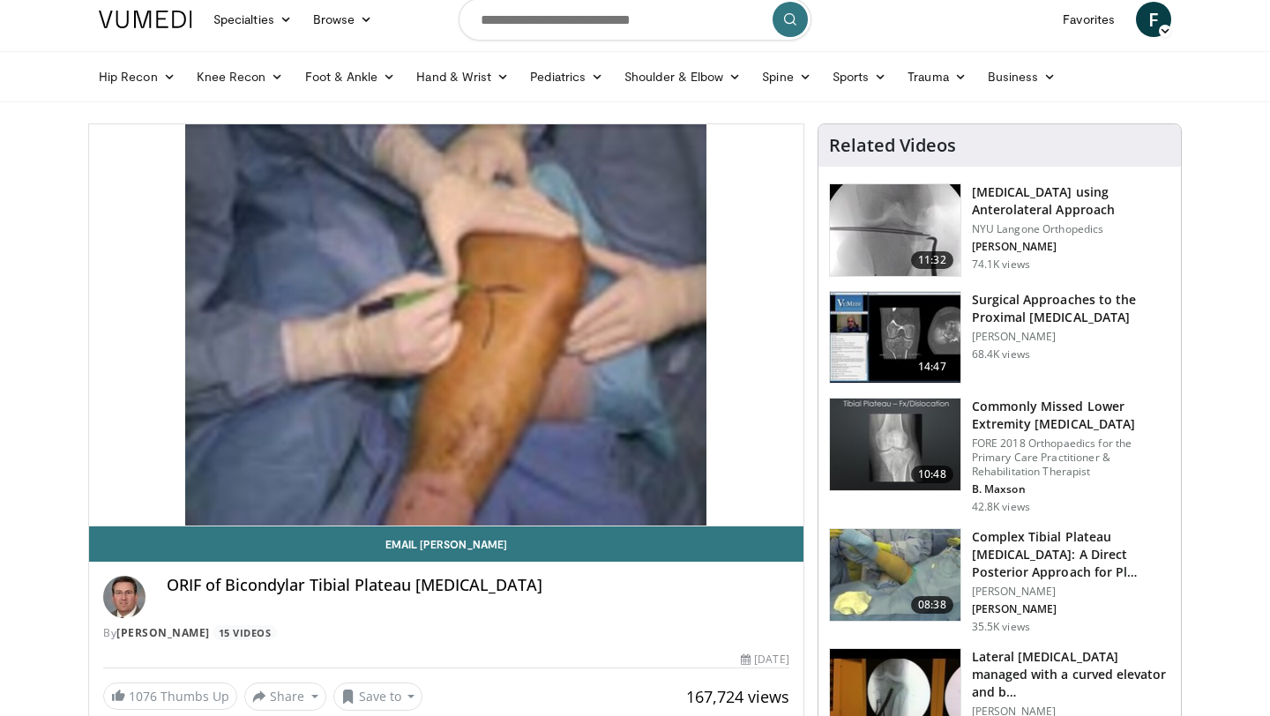
click at [1059, 198] on h3 "[MEDICAL_DATA] using Anterolateral Approach" at bounding box center [1071, 200] width 198 height 35
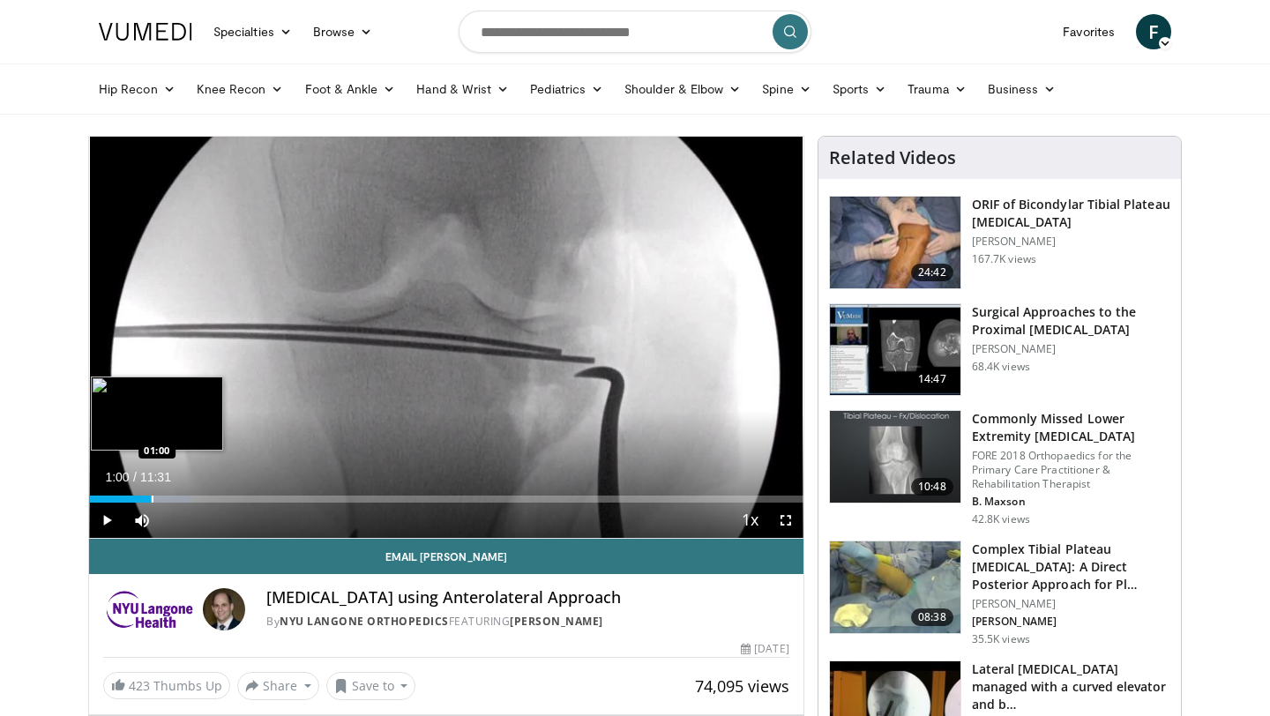
click at [151, 499] on div "Loaded : 14.43% 00:59 01:00" at bounding box center [446, 499] width 715 height 7
click at [173, 498] on div "Progress Bar" at bounding box center [174, 499] width 2 height 7
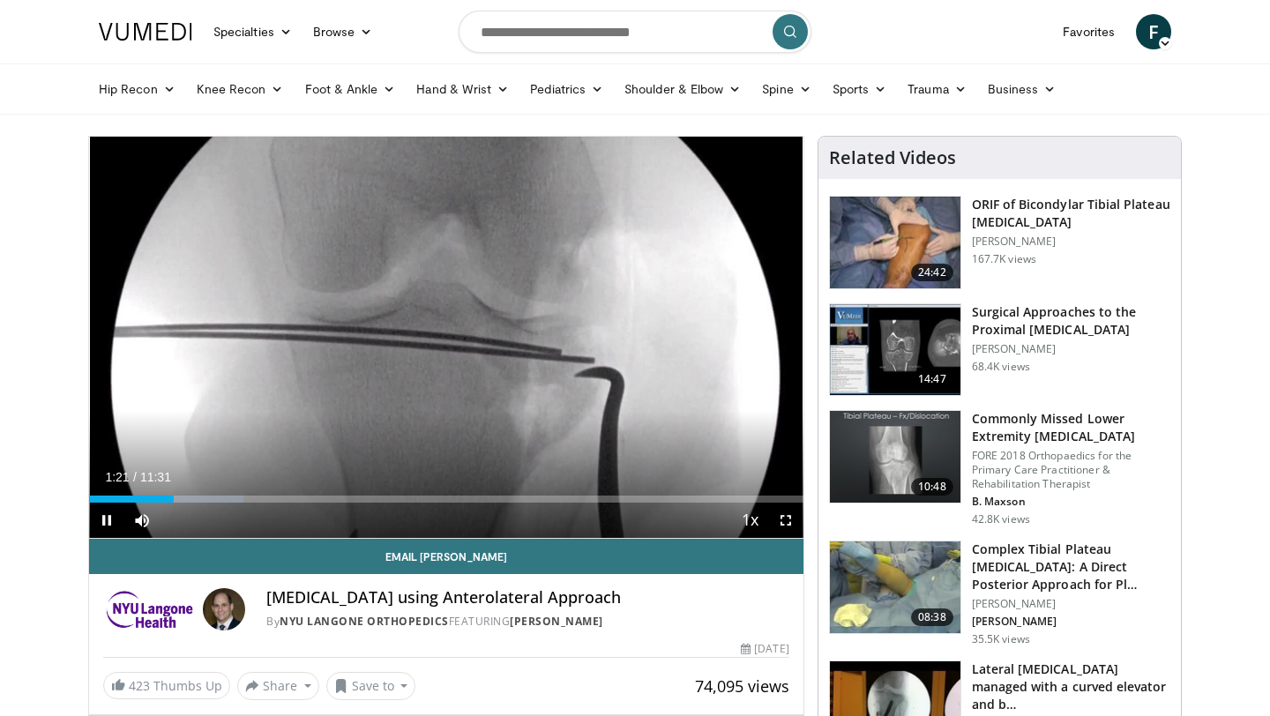
click at [211, 504] on div "Current Time 1:21 / Duration 11:31 Pause Skip Backward Skip Forward Mute Loaded…" at bounding box center [446, 520] width 715 height 35
click at [218, 499] on div "Progress Bar" at bounding box center [219, 499] width 2 height 7
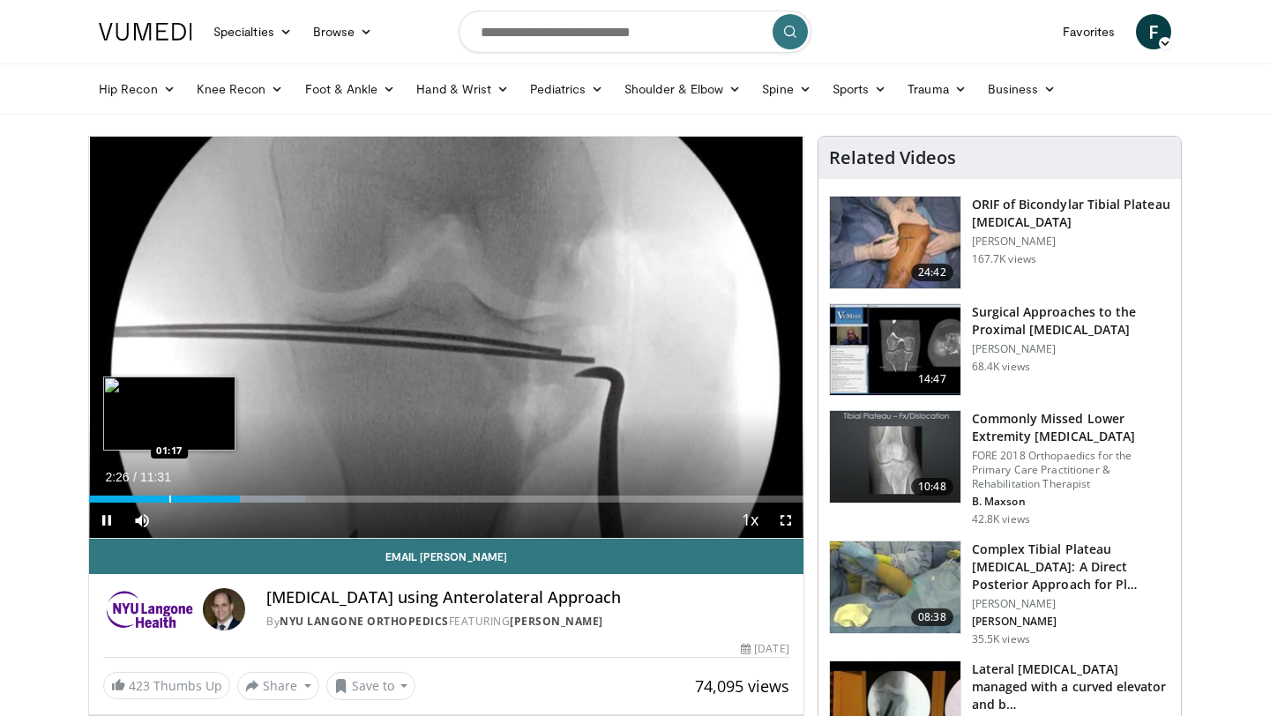
click at [149, 501] on div "Loaded : 30.31% 02:26 01:17" at bounding box center [446, 499] width 715 height 7
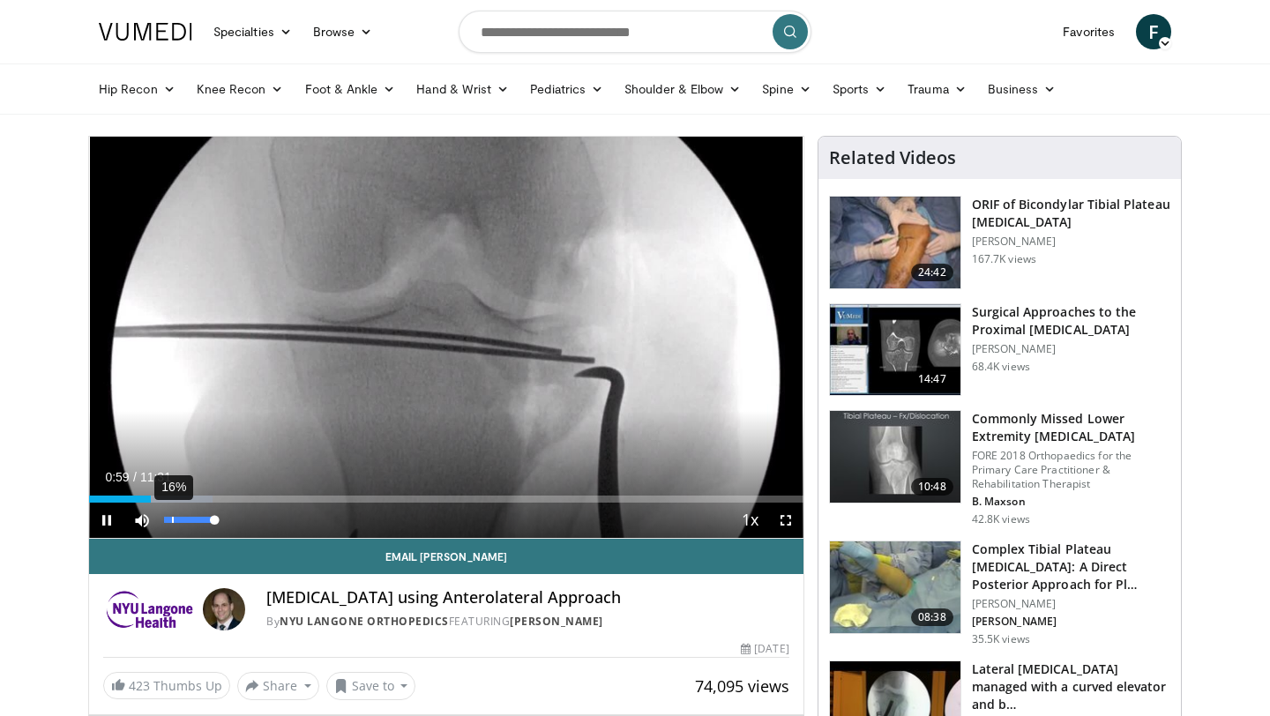
click at [172, 503] on div "16%" at bounding box center [190, 520] width 62 height 35
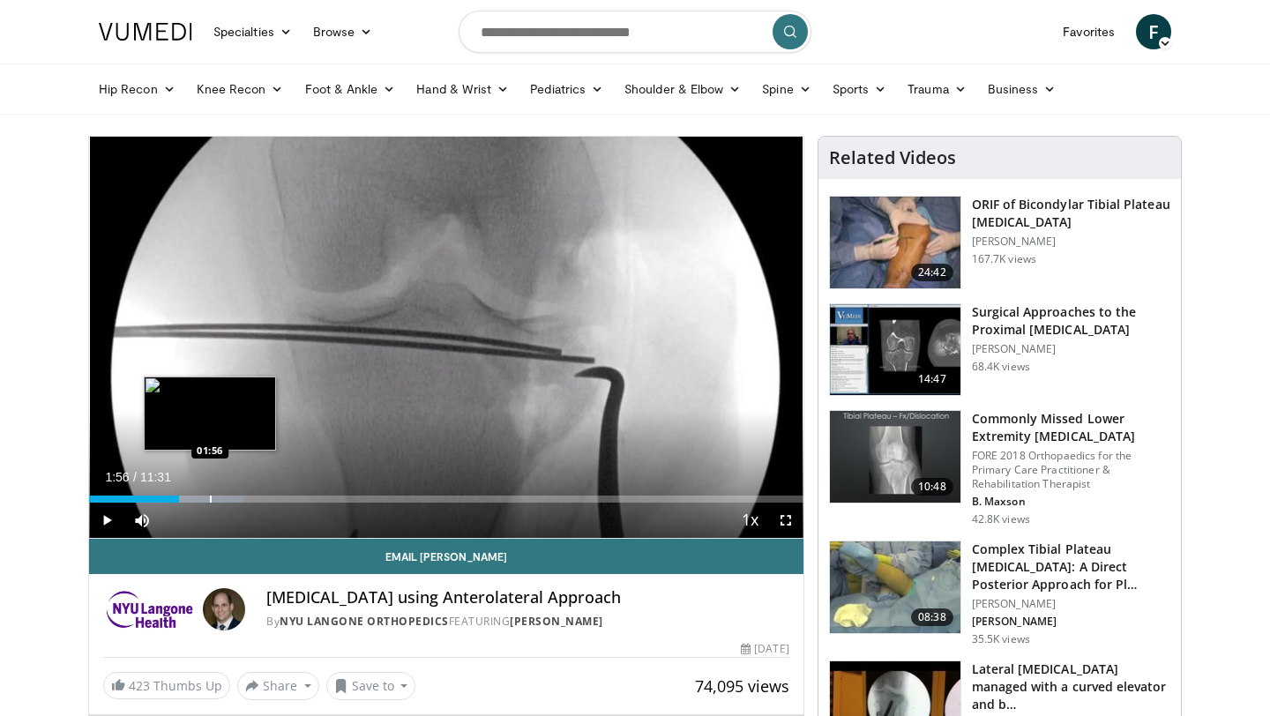
click at [209, 499] on div "Progress Bar" at bounding box center [192, 499] width 101 height 7
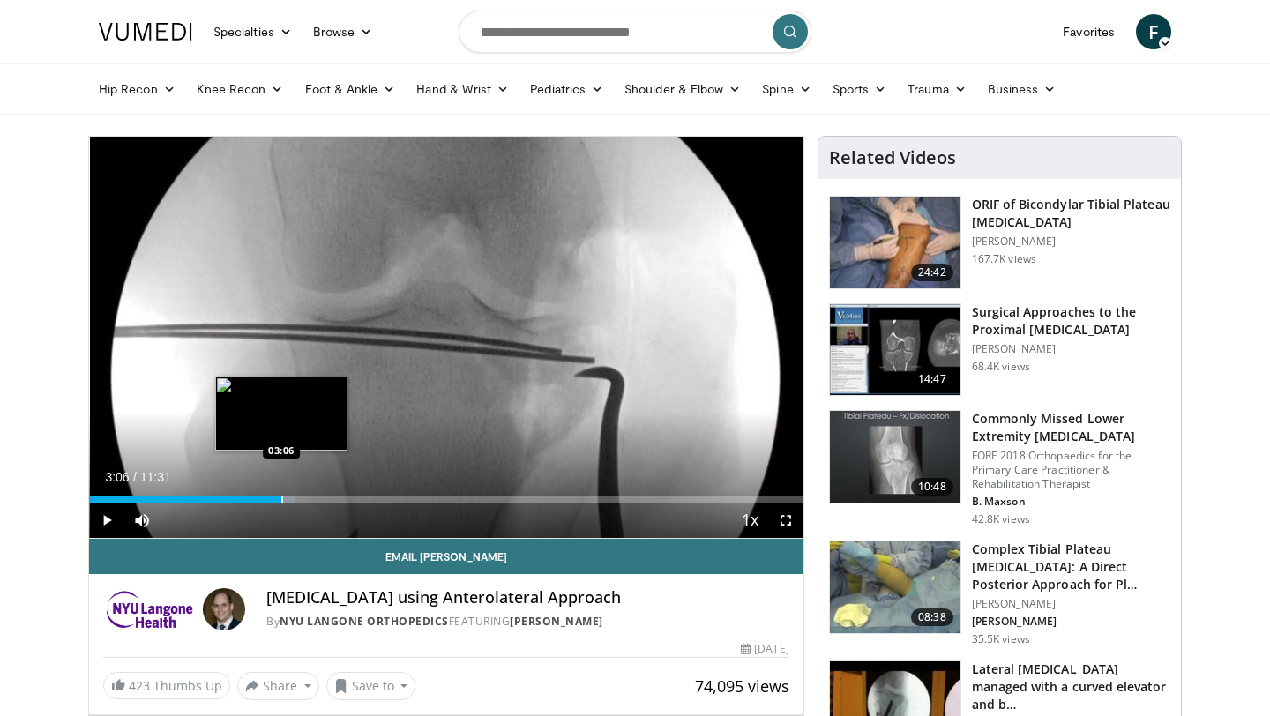
click at [281, 496] on div "Progress Bar" at bounding box center [282, 499] width 2 height 7
click at [322, 502] on div "Progress Bar" at bounding box center [323, 499] width 2 height 7
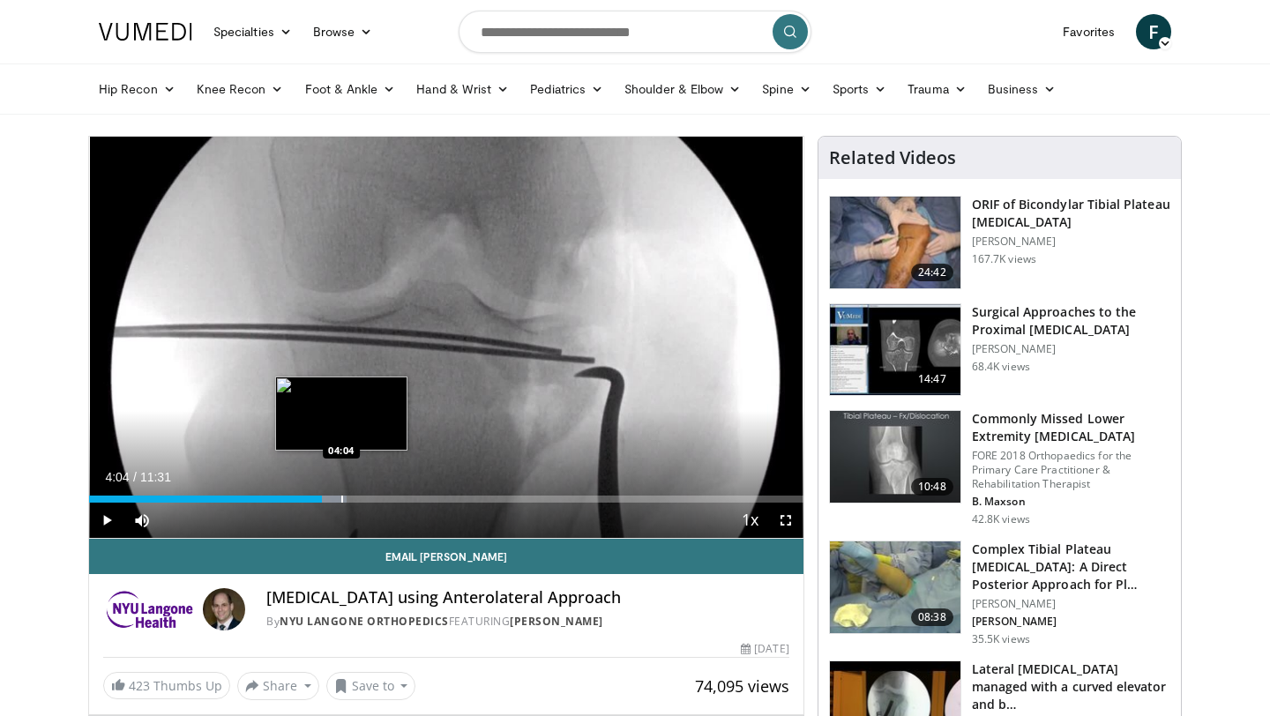
click at [341, 501] on div "Progress Bar" at bounding box center [342, 499] width 2 height 7
click at [325, 499] on div "Progress Bar" at bounding box center [326, 499] width 2 height 7
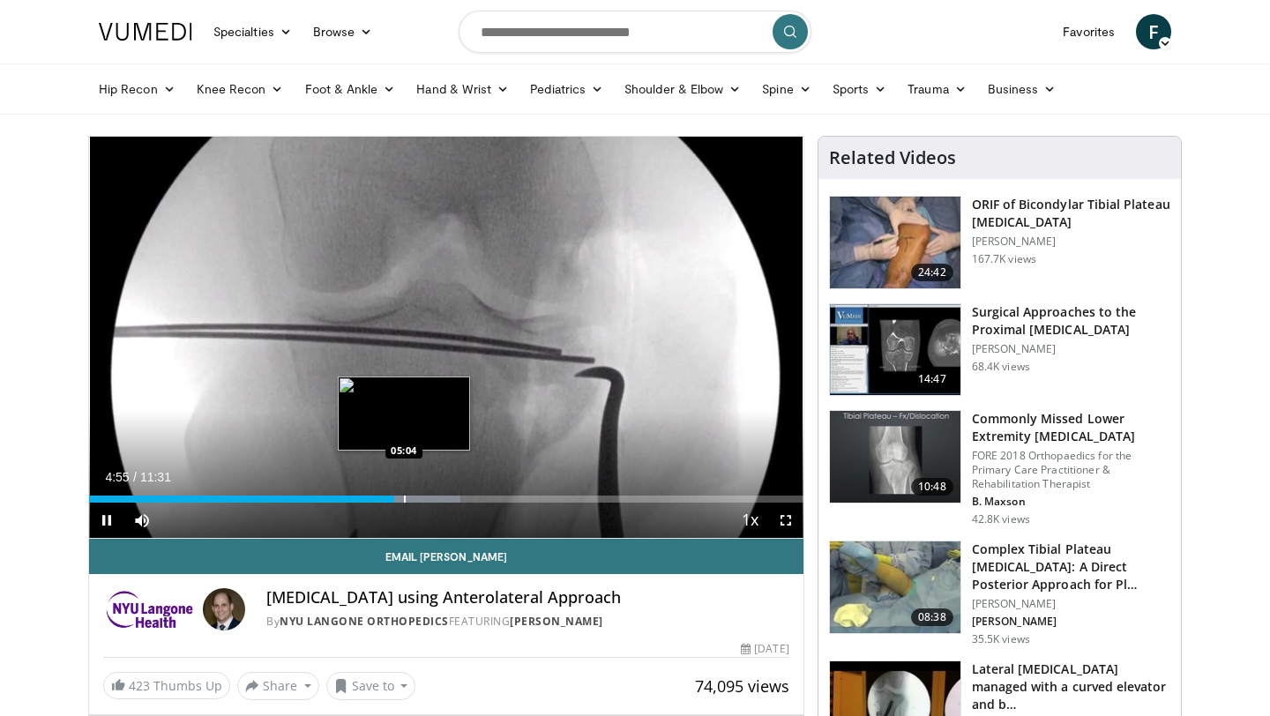
click at [406, 496] on div "Progress Bar" at bounding box center [405, 499] width 2 height 7
click at [441, 497] on div "Progress Bar" at bounding box center [440, 499] width 2 height 7
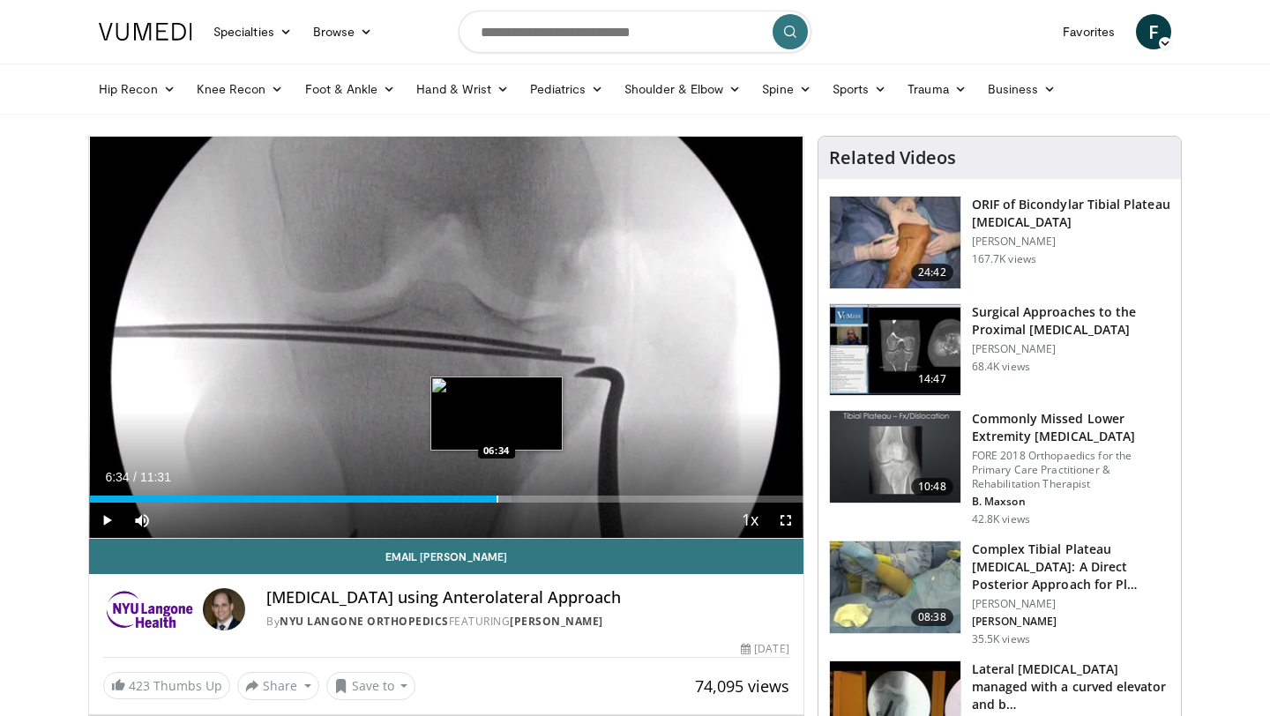
drag, startPoint x: 497, startPoint y: 501, endPoint x: 502, endPoint y: 493, distance: 9.5
click at [497, 500] on div "Progress Bar" at bounding box center [498, 499] width 2 height 7
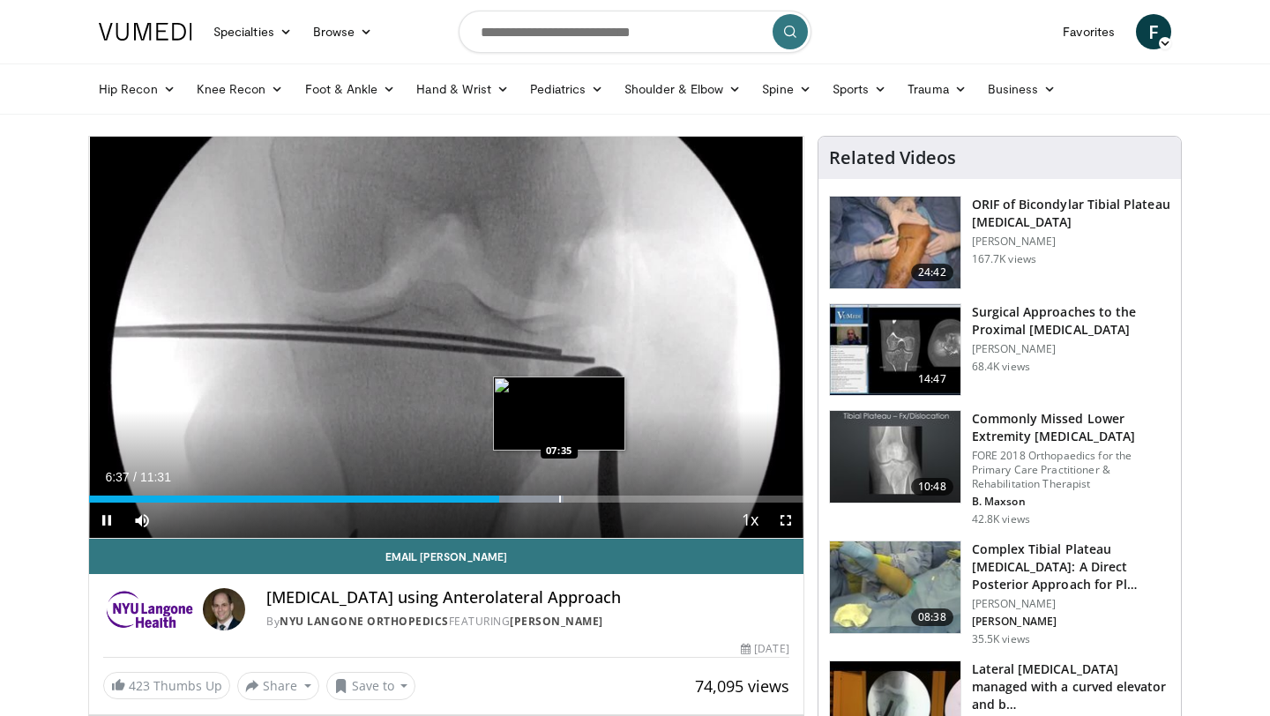
click at [558, 500] on div "Loaded : 66.39% 06:37 07:35" at bounding box center [446, 499] width 715 height 7
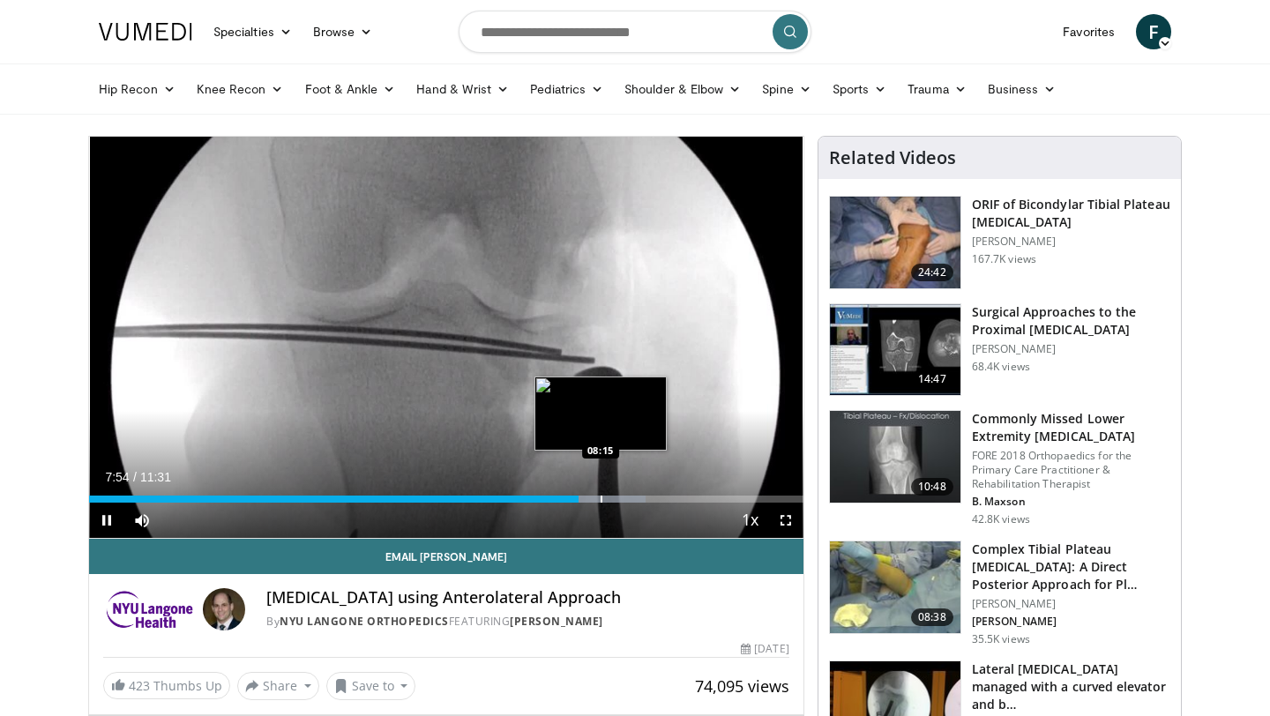
click at [601, 498] on div "Progress Bar" at bounding box center [602, 499] width 2 height 7
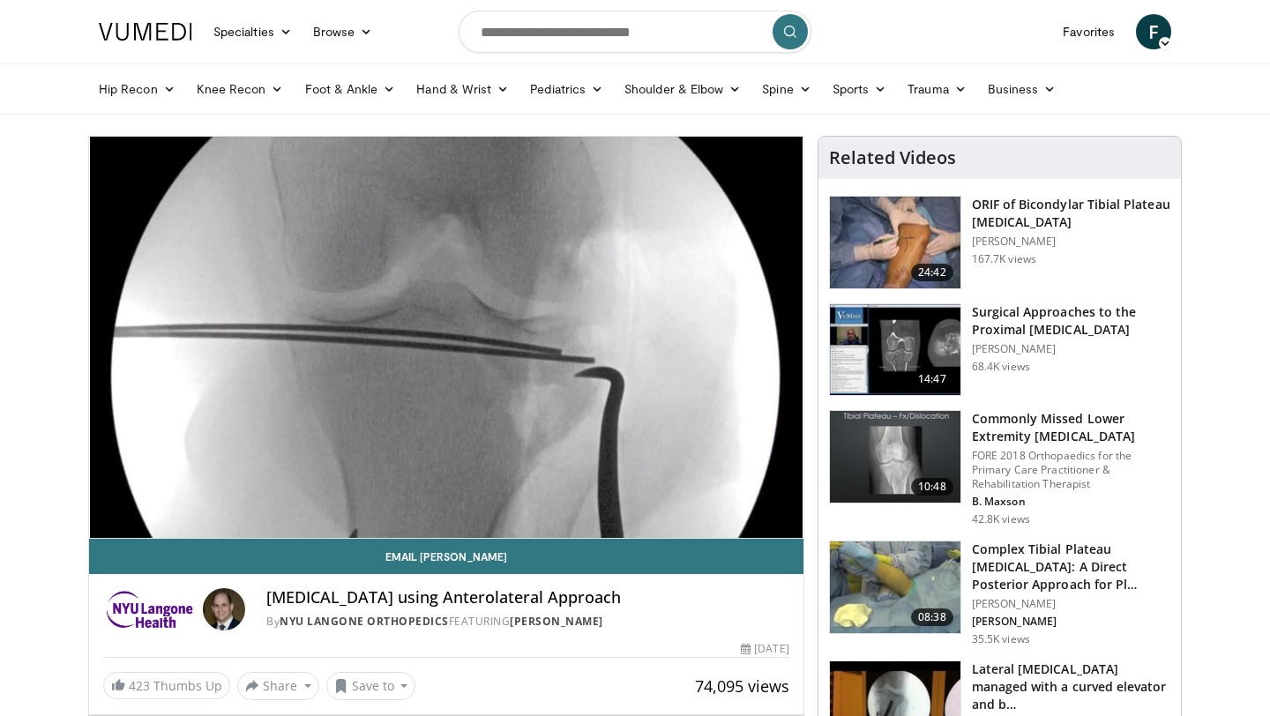
click at [1003, 203] on h3 "ORIF of Bicondylar Tibial Plateau [MEDICAL_DATA]" at bounding box center [1071, 213] width 198 height 35
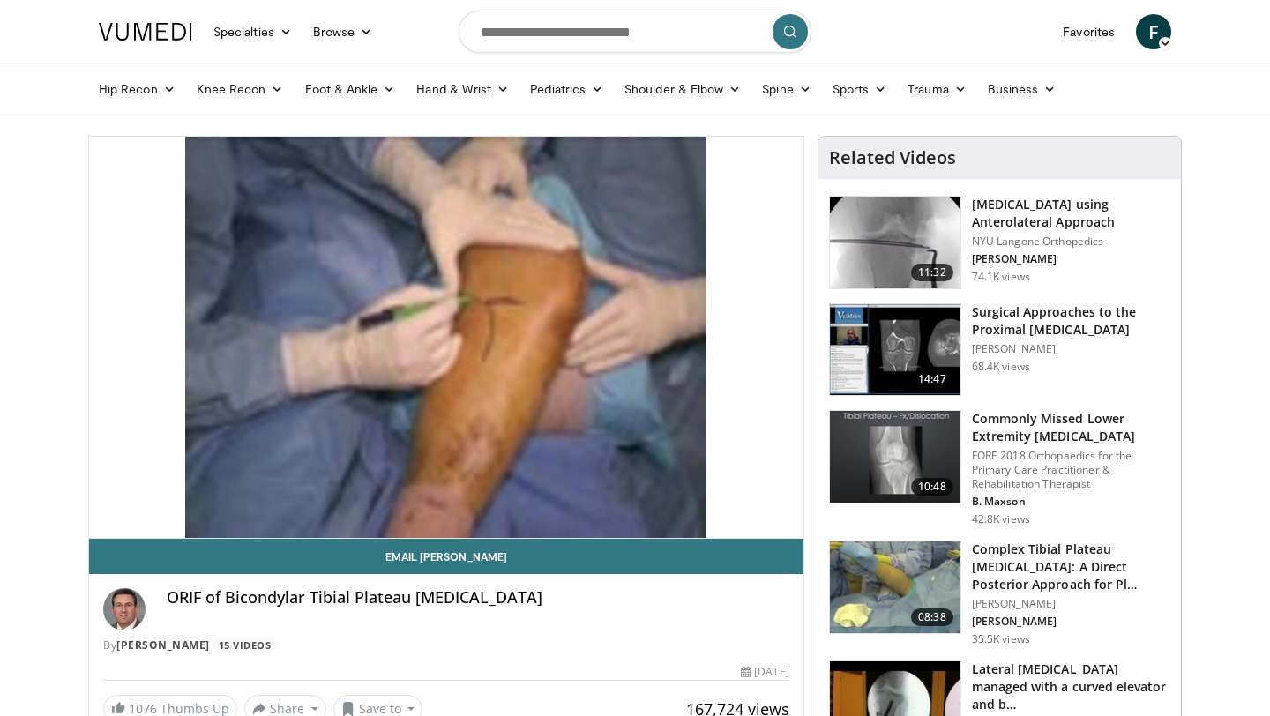
click at [1023, 327] on h3 "Surgical Approaches to the Proximal [MEDICAL_DATA]" at bounding box center [1071, 320] width 198 height 35
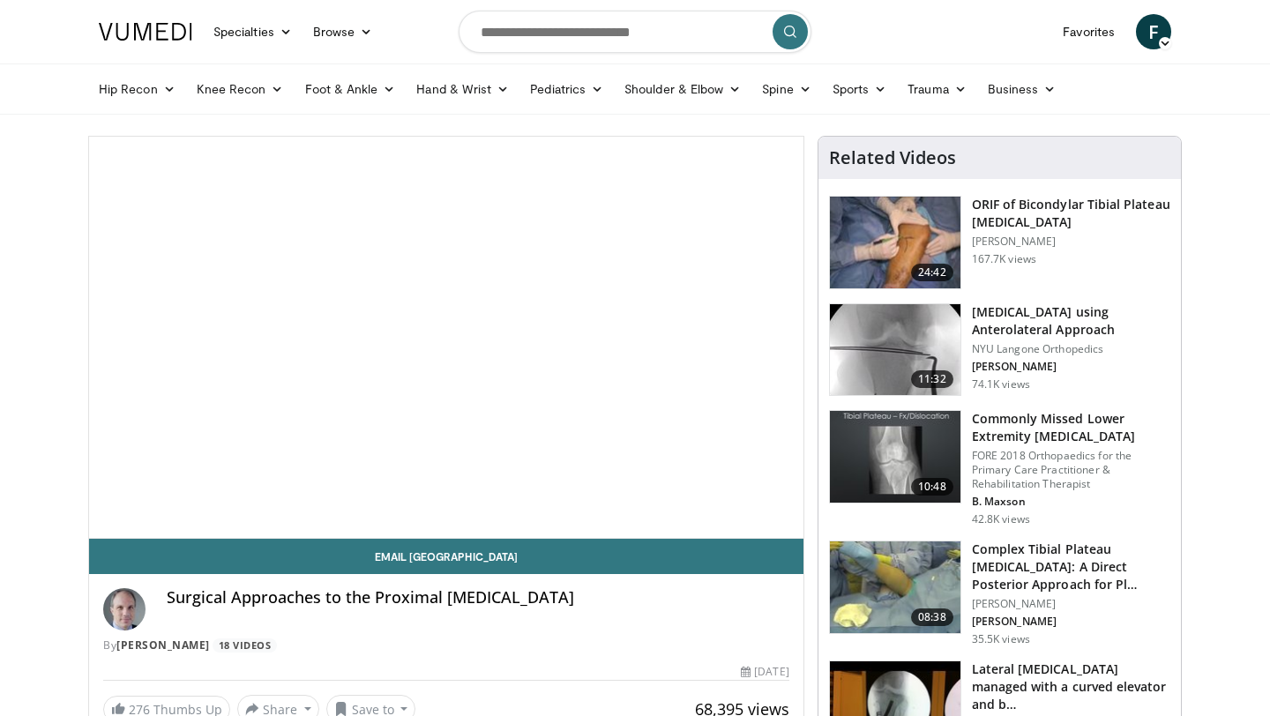
click at [401, 288] on video-js "**********" at bounding box center [446, 338] width 715 height 402
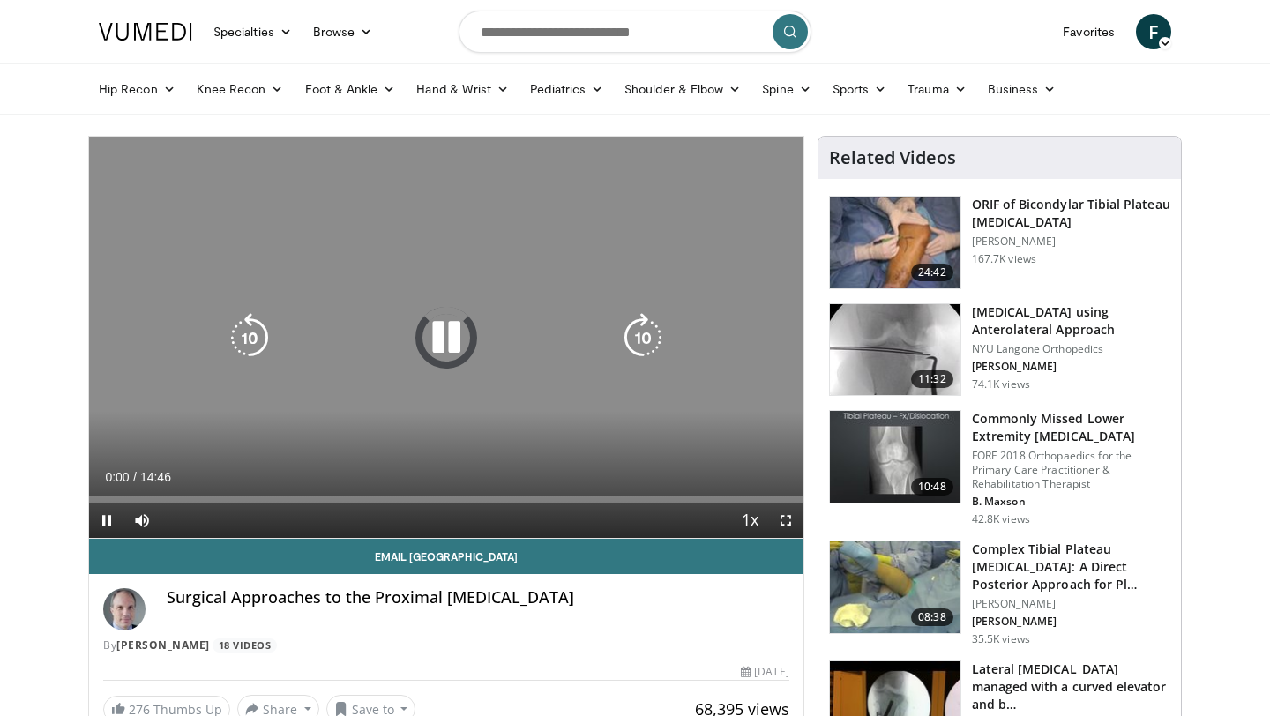
click at [468, 342] on icon "Video Player" at bounding box center [446, 337] width 49 height 49
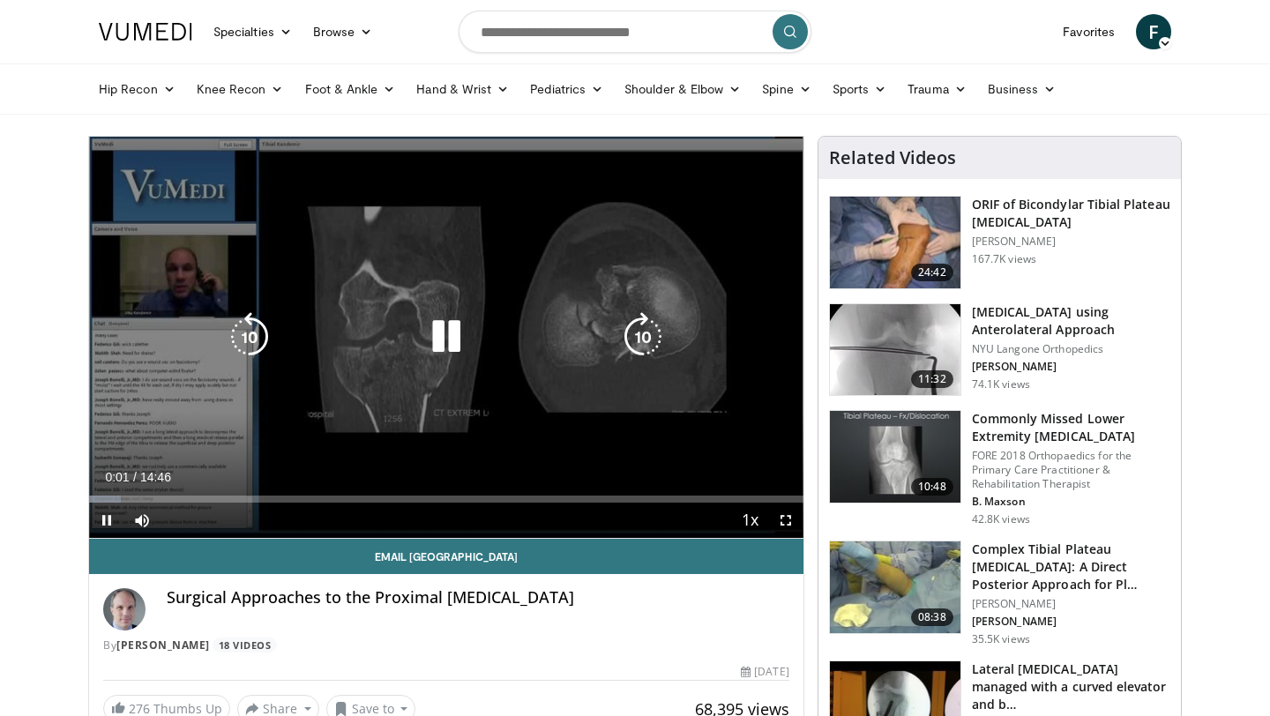
click at [451, 335] on icon "Video Player" at bounding box center [446, 336] width 49 height 49
